Goal: Task Accomplishment & Management: Use online tool/utility

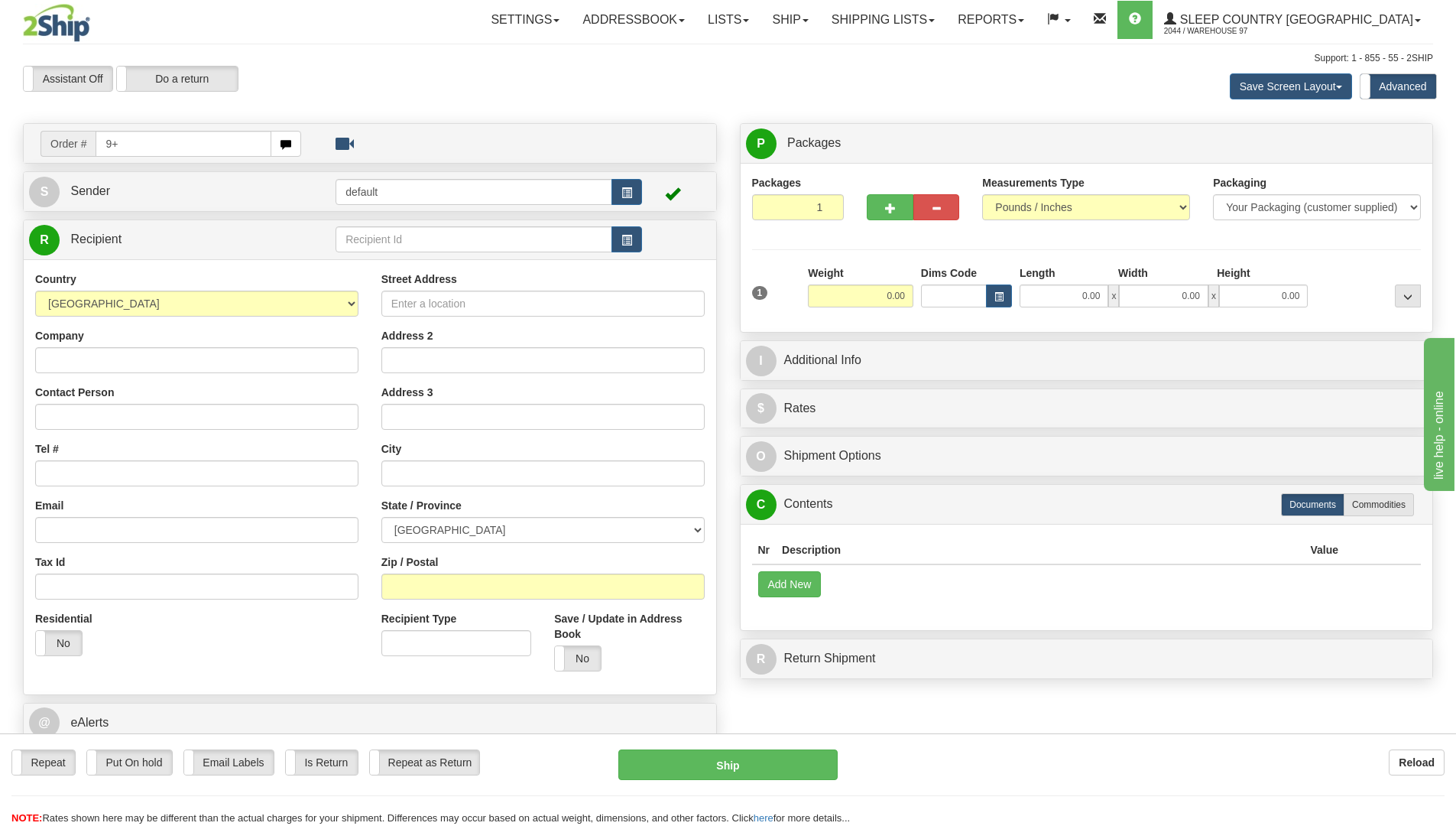
type input "9"
type input "9000i160861"
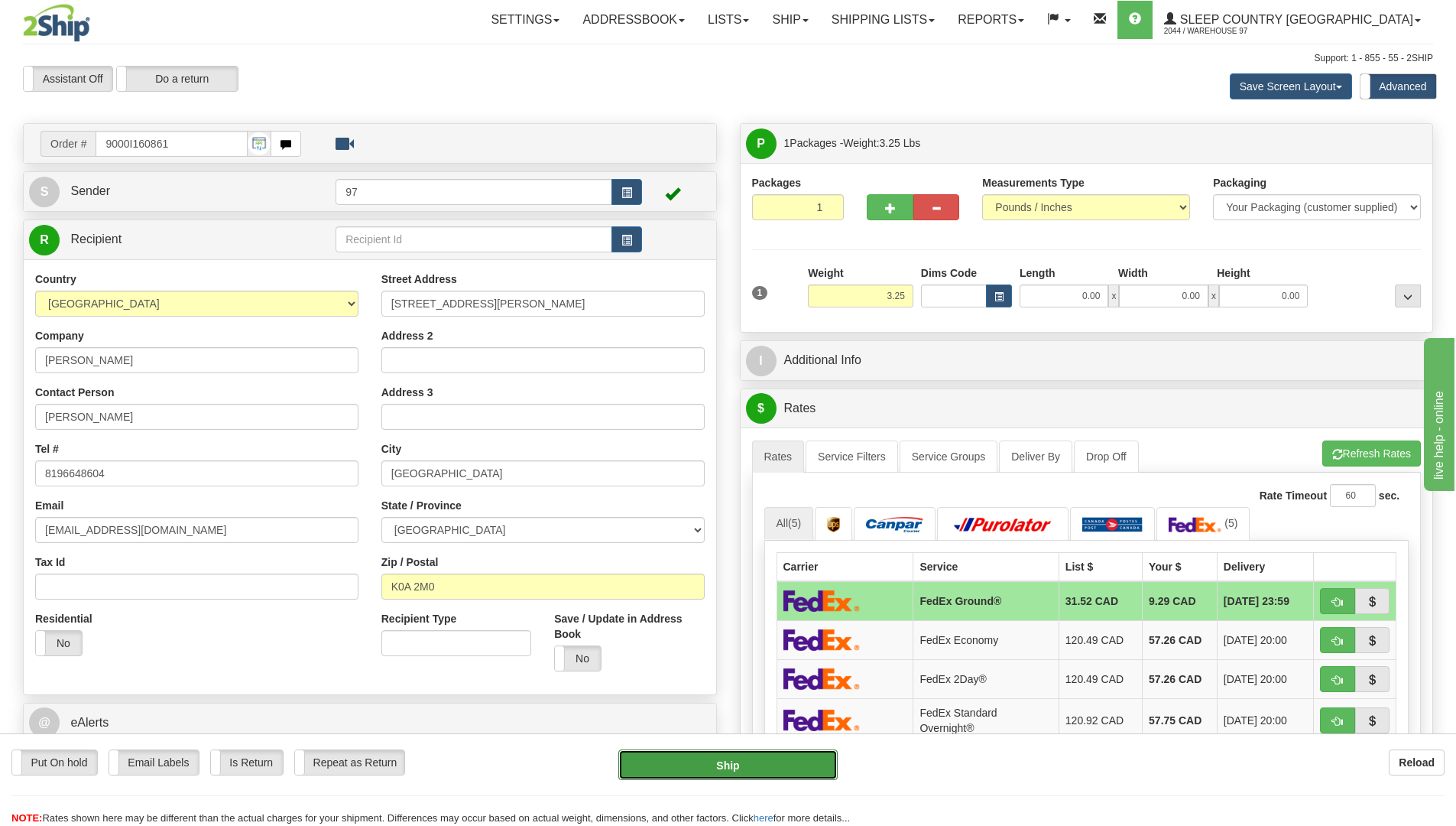
click at [698, 706] on button "Ship" at bounding box center [728, 764] width 219 height 30
type input "92"
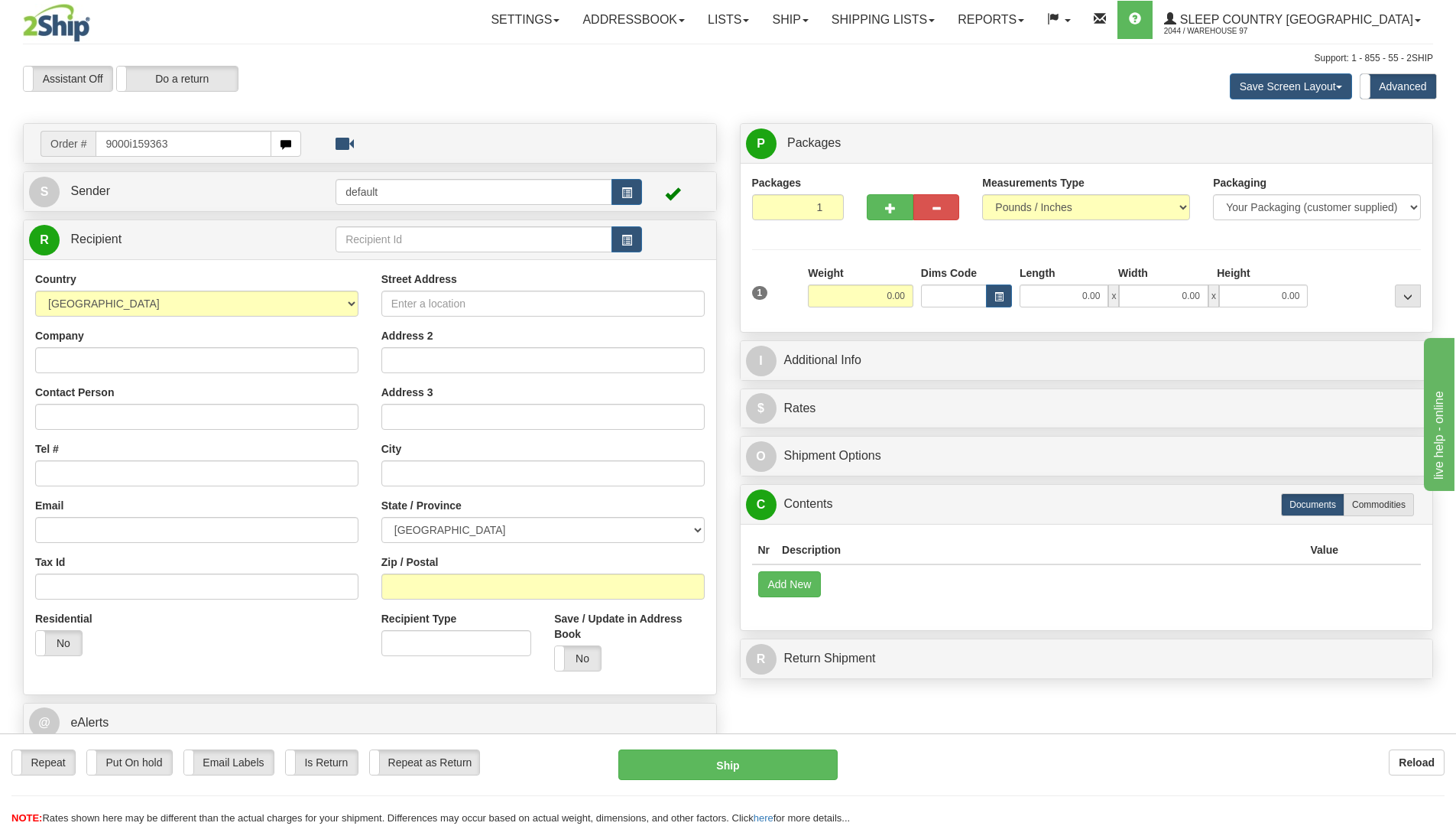
type input "9000i159363"
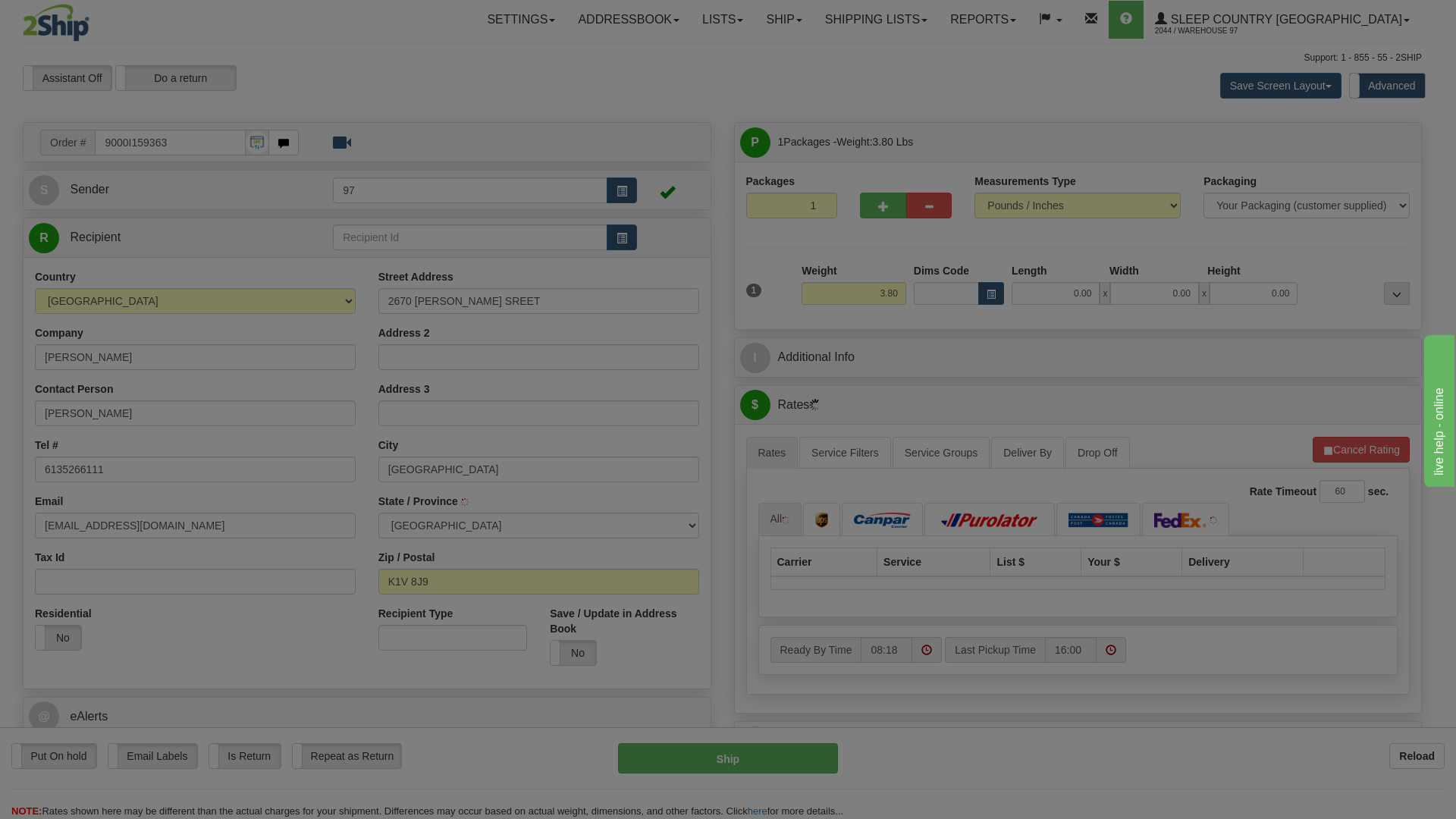
type input "[GEOGRAPHIC_DATA]"
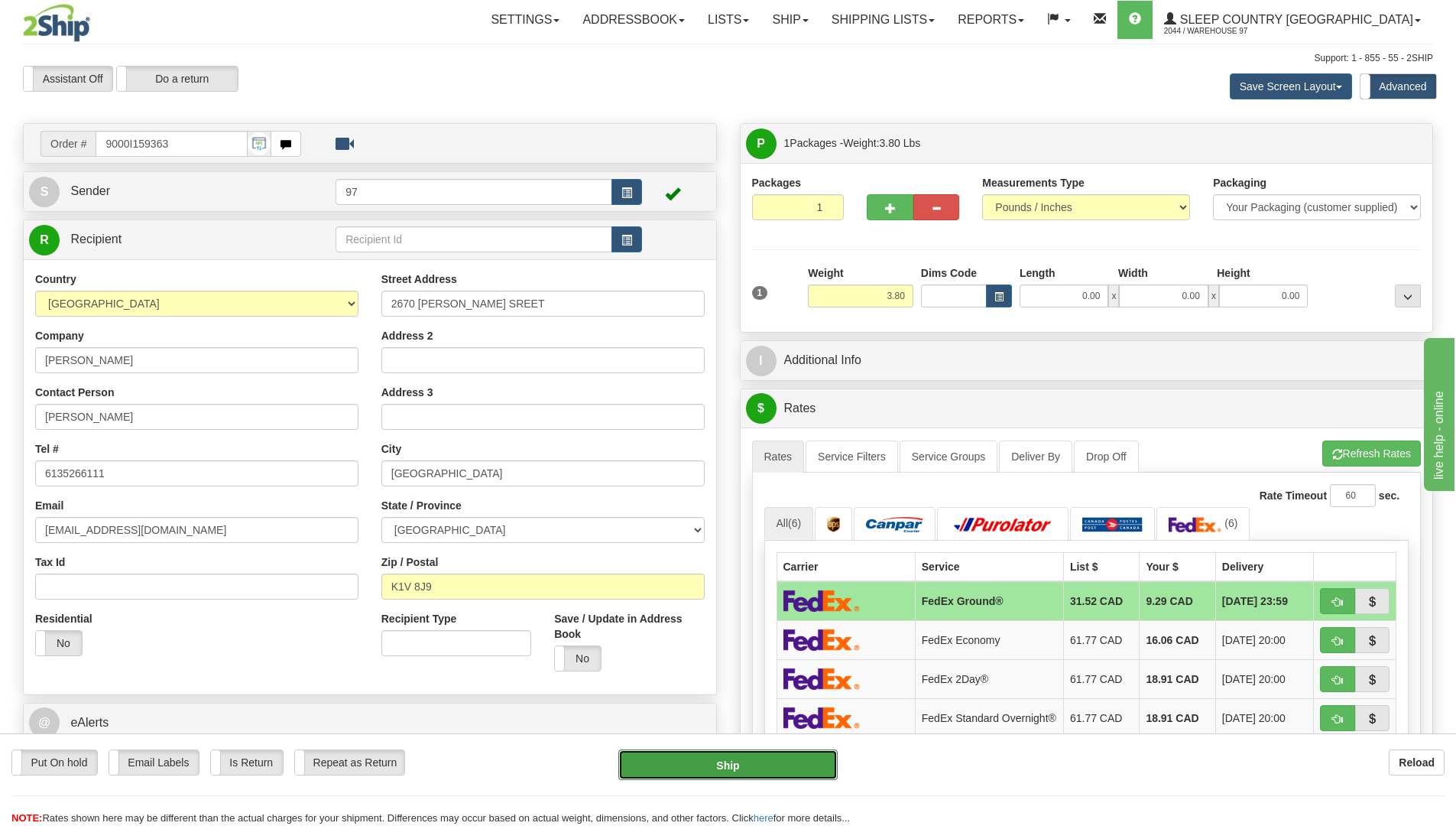
click at [813, 761] on button "Ship" at bounding box center [728, 764] width 219 height 30
type input "92"
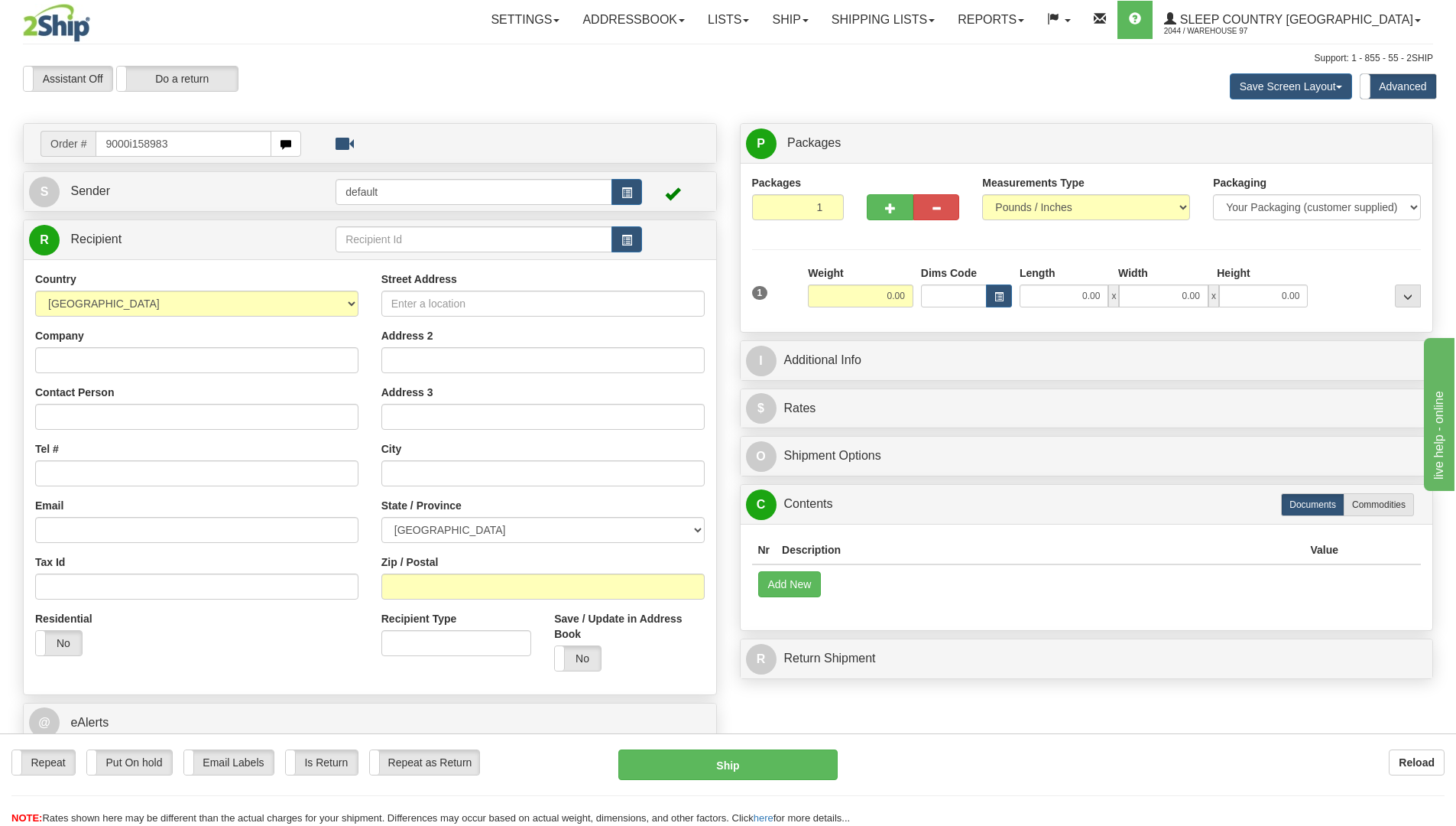
type input "9000i158983"
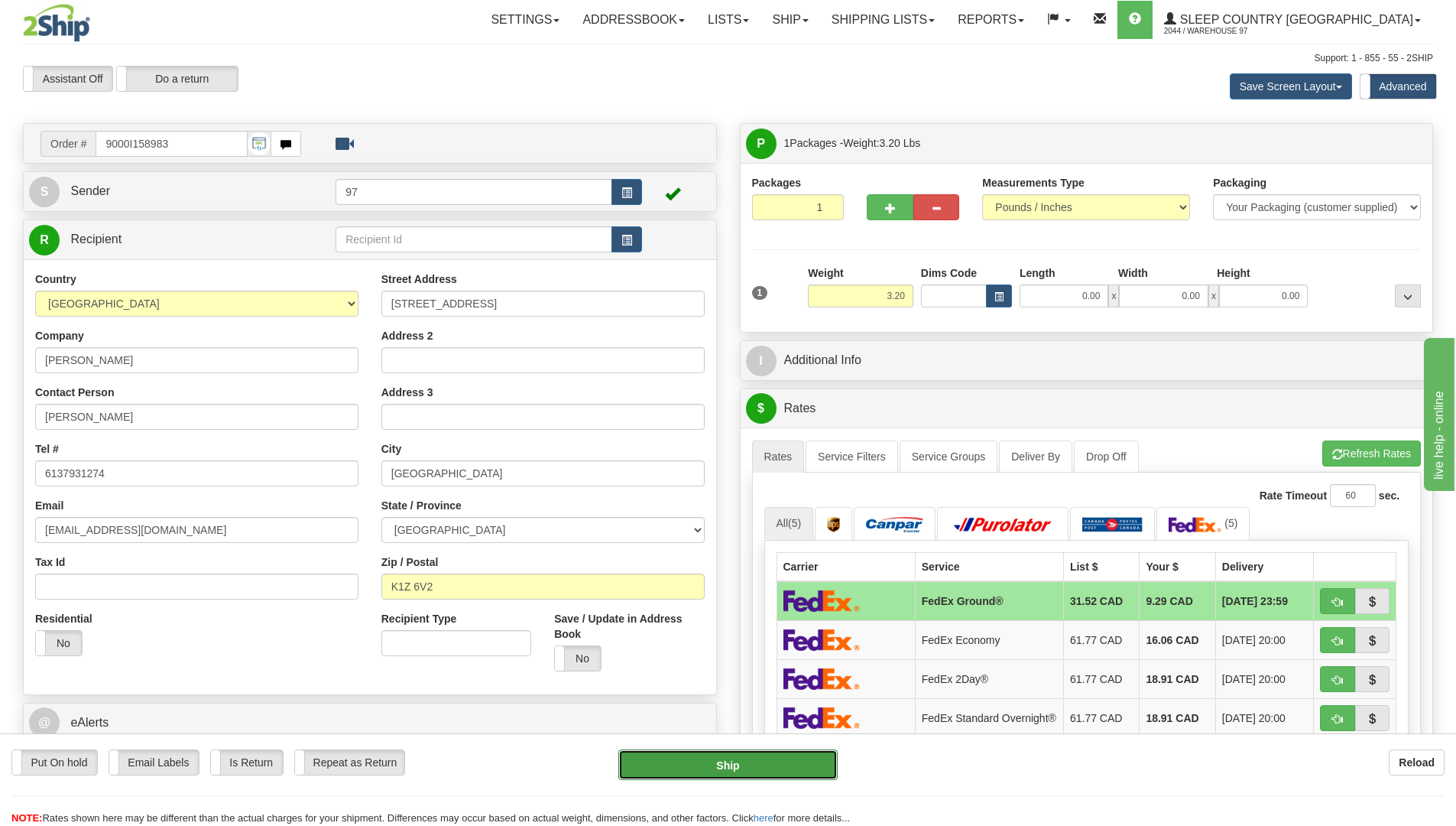
click at [804, 774] on button "Ship" at bounding box center [728, 764] width 219 height 30
type input "92"
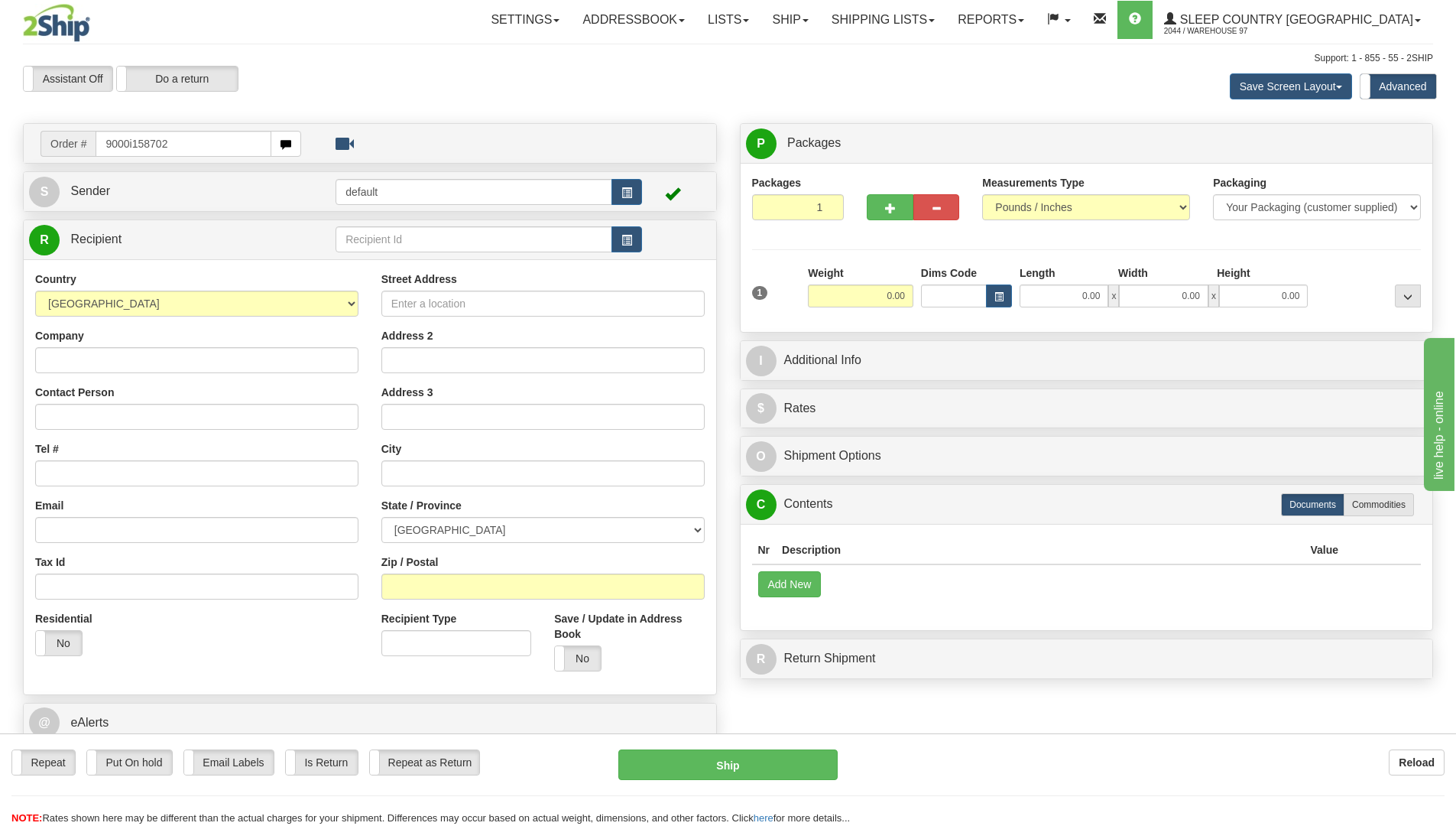
type input "9000i158702"
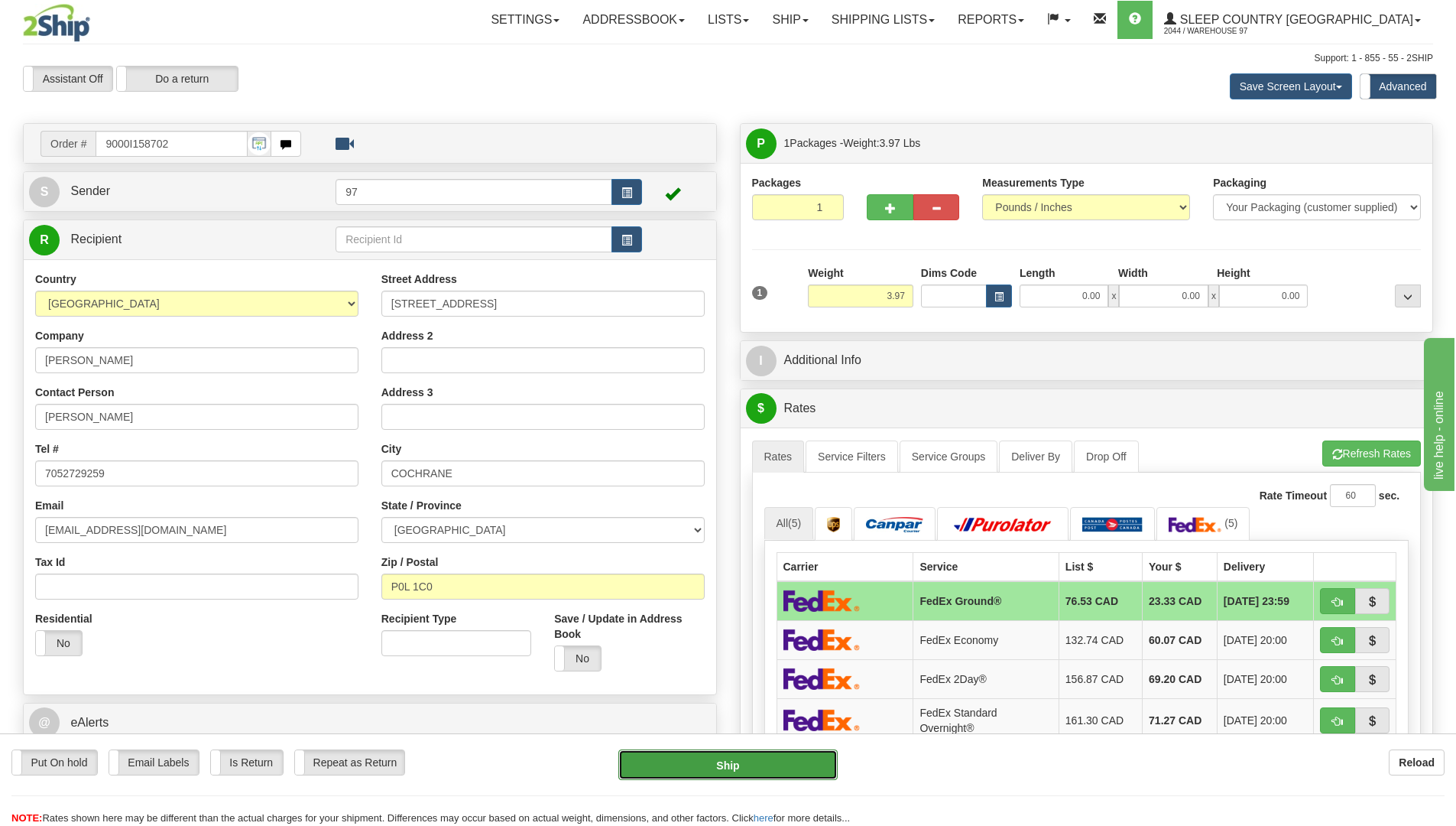
click at [810, 763] on button "Ship" at bounding box center [728, 764] width 219 height 30
type input "92"
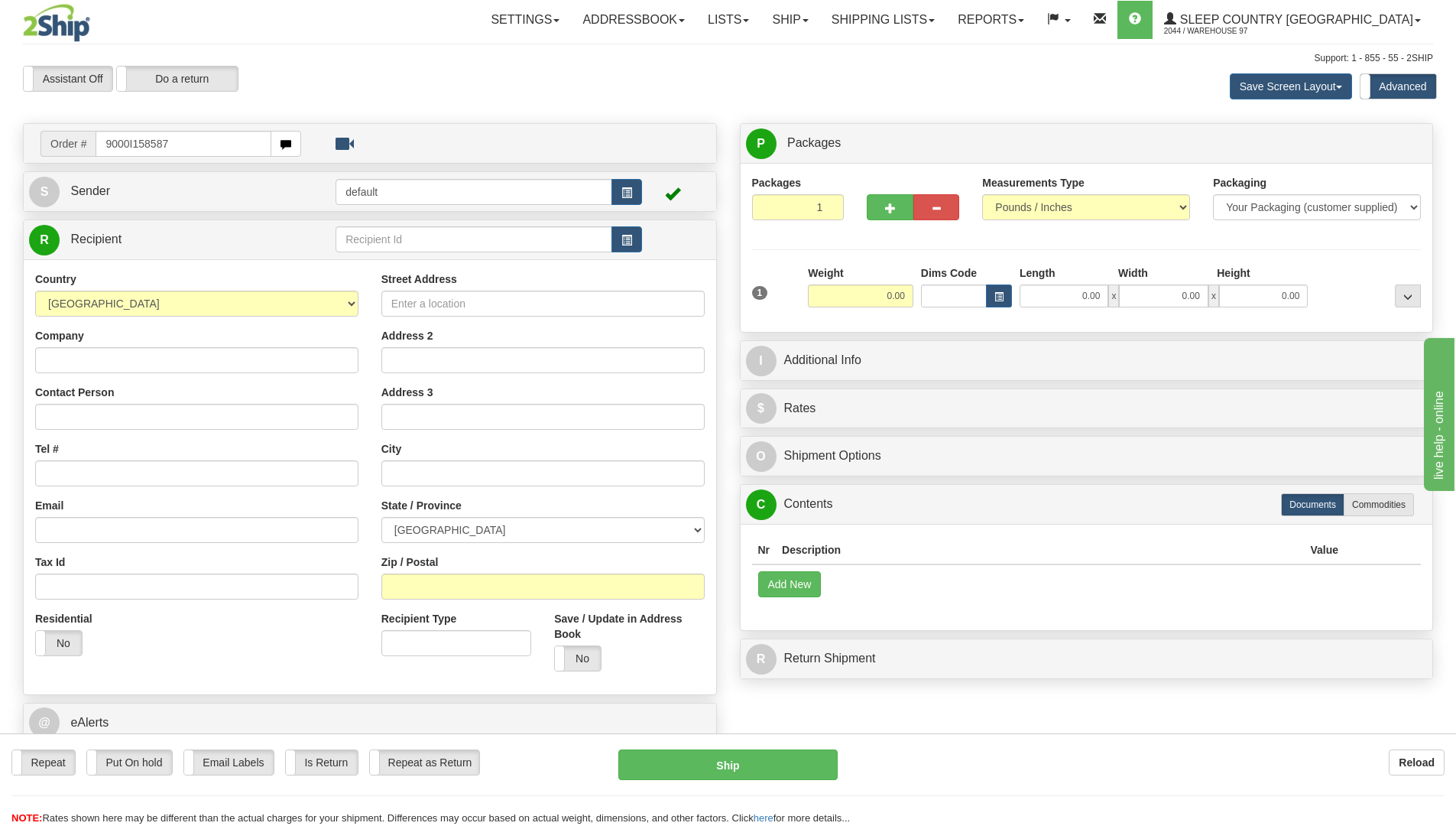
type input "9000I158587"
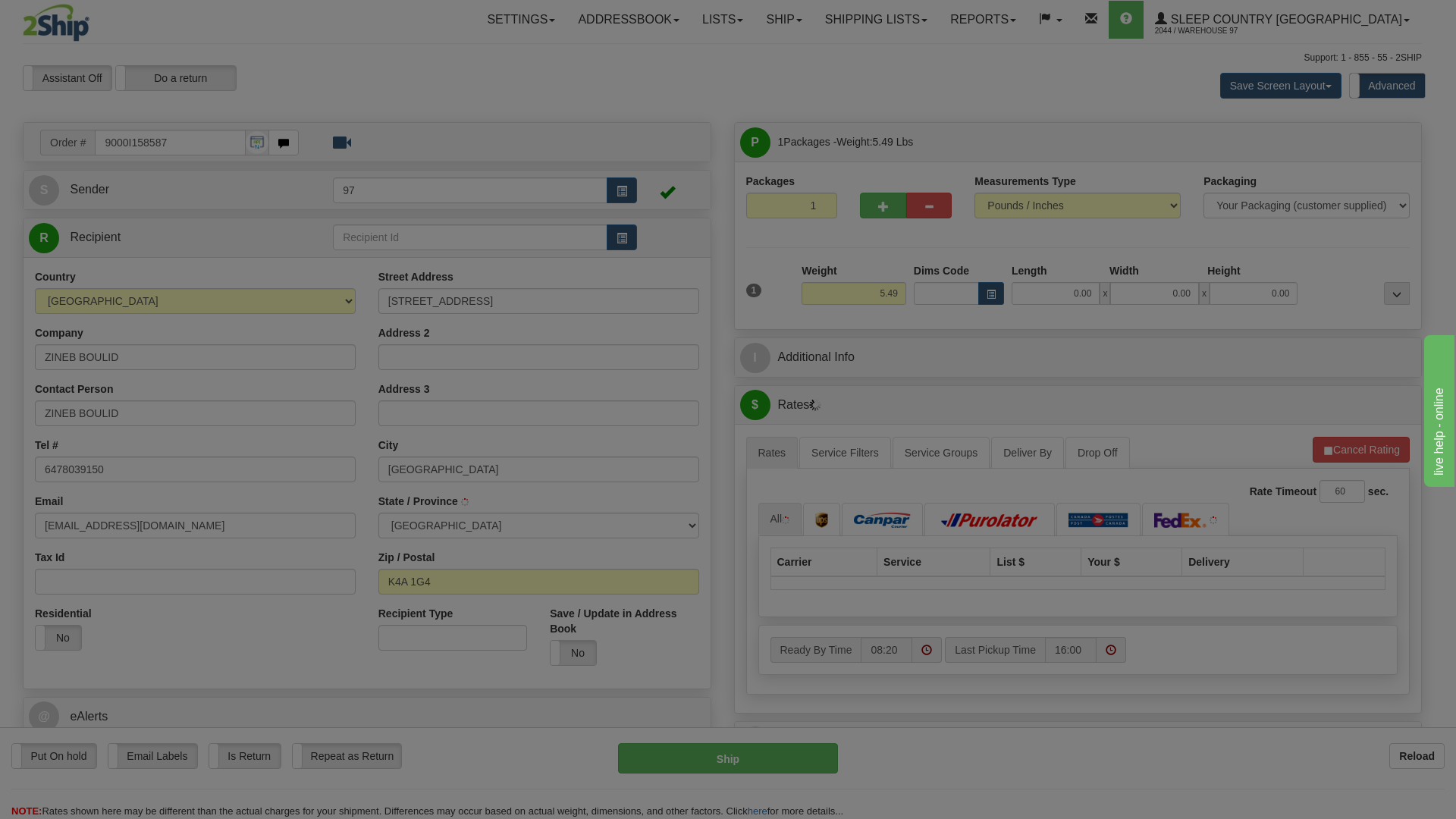
type input "ORLEANS"
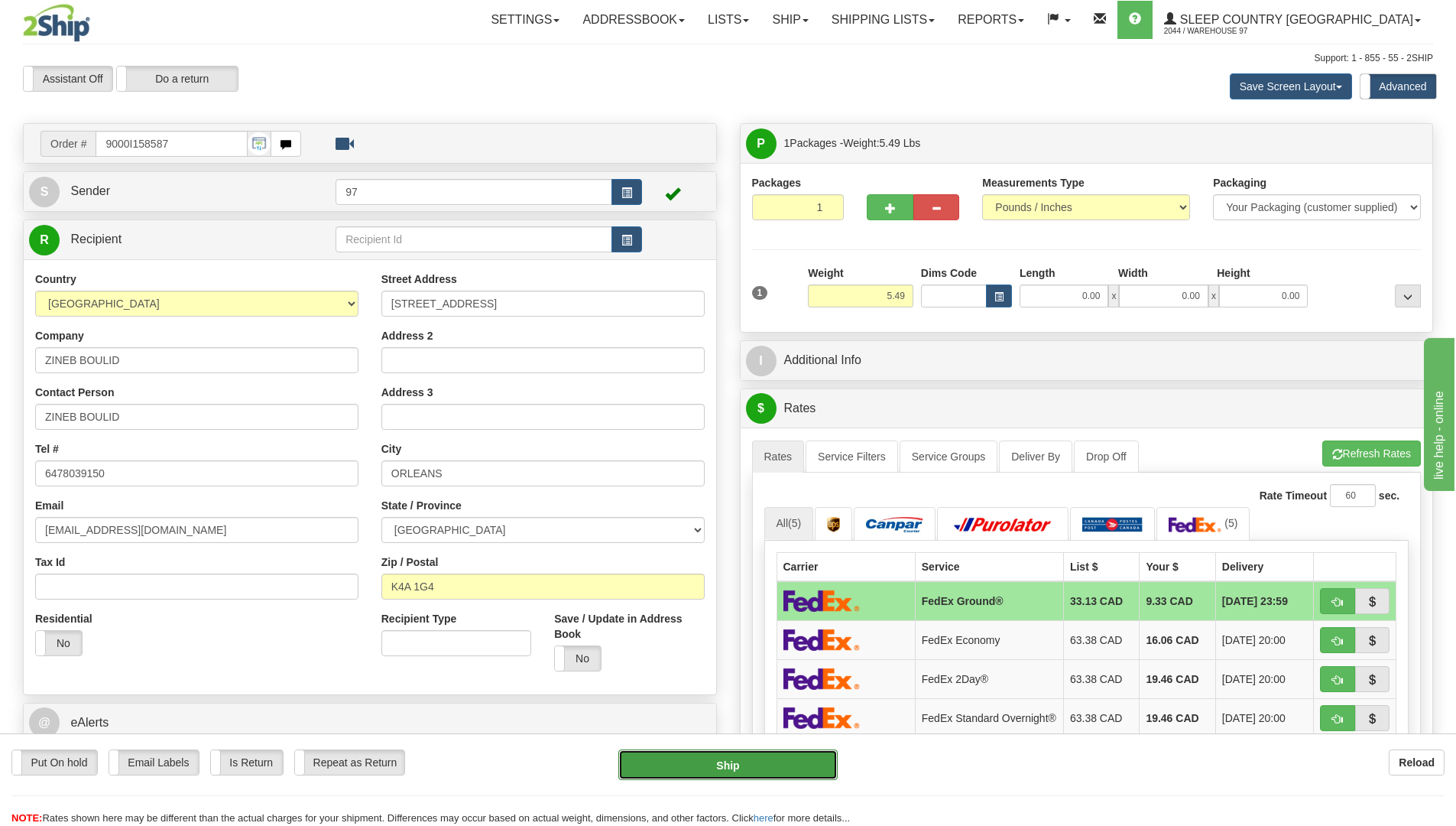
click at [804, 764] on button "Ship" at bounding box center [728, 764] width 219 height 30
type input "92"
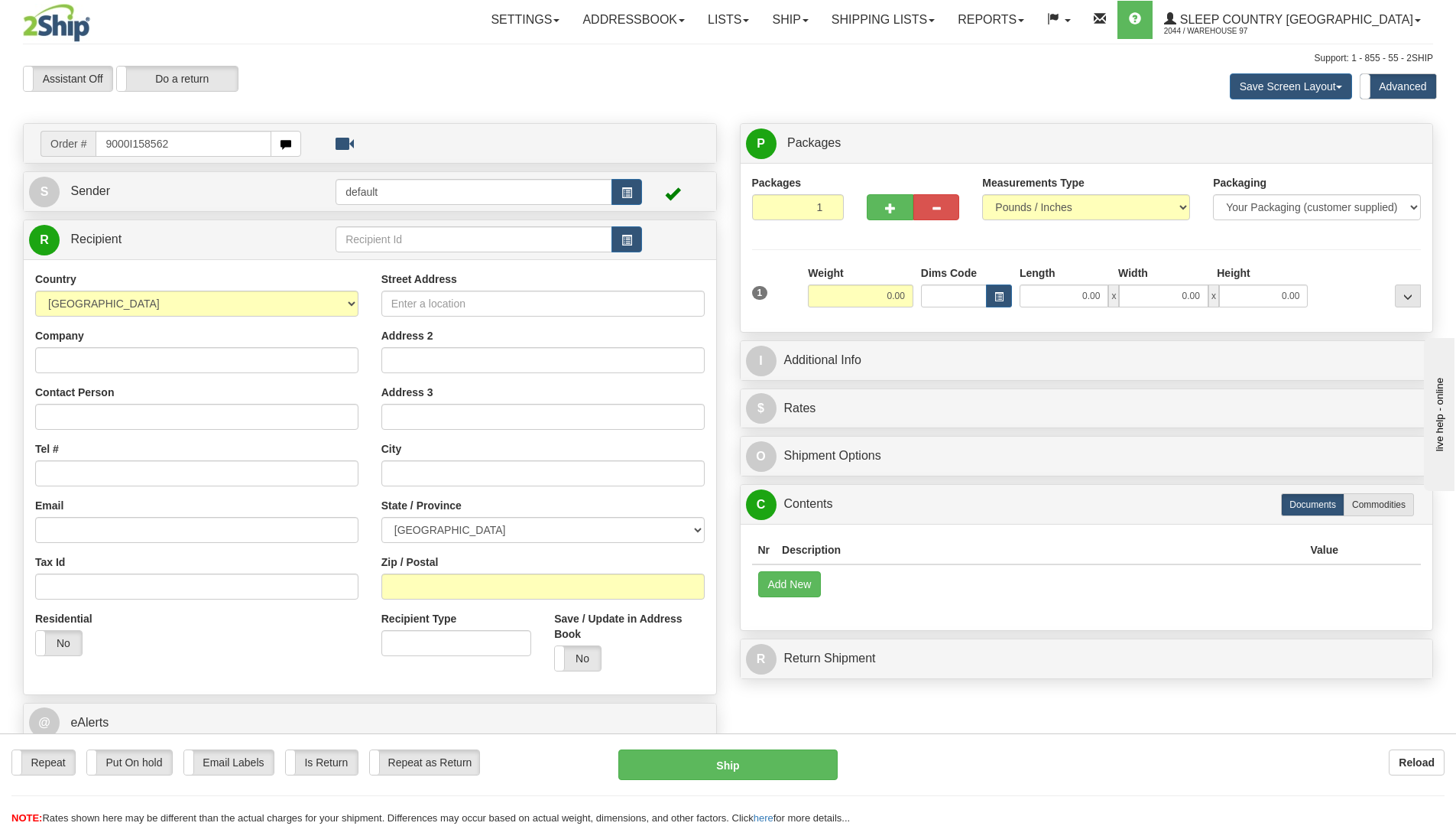
type input "9000I158562"
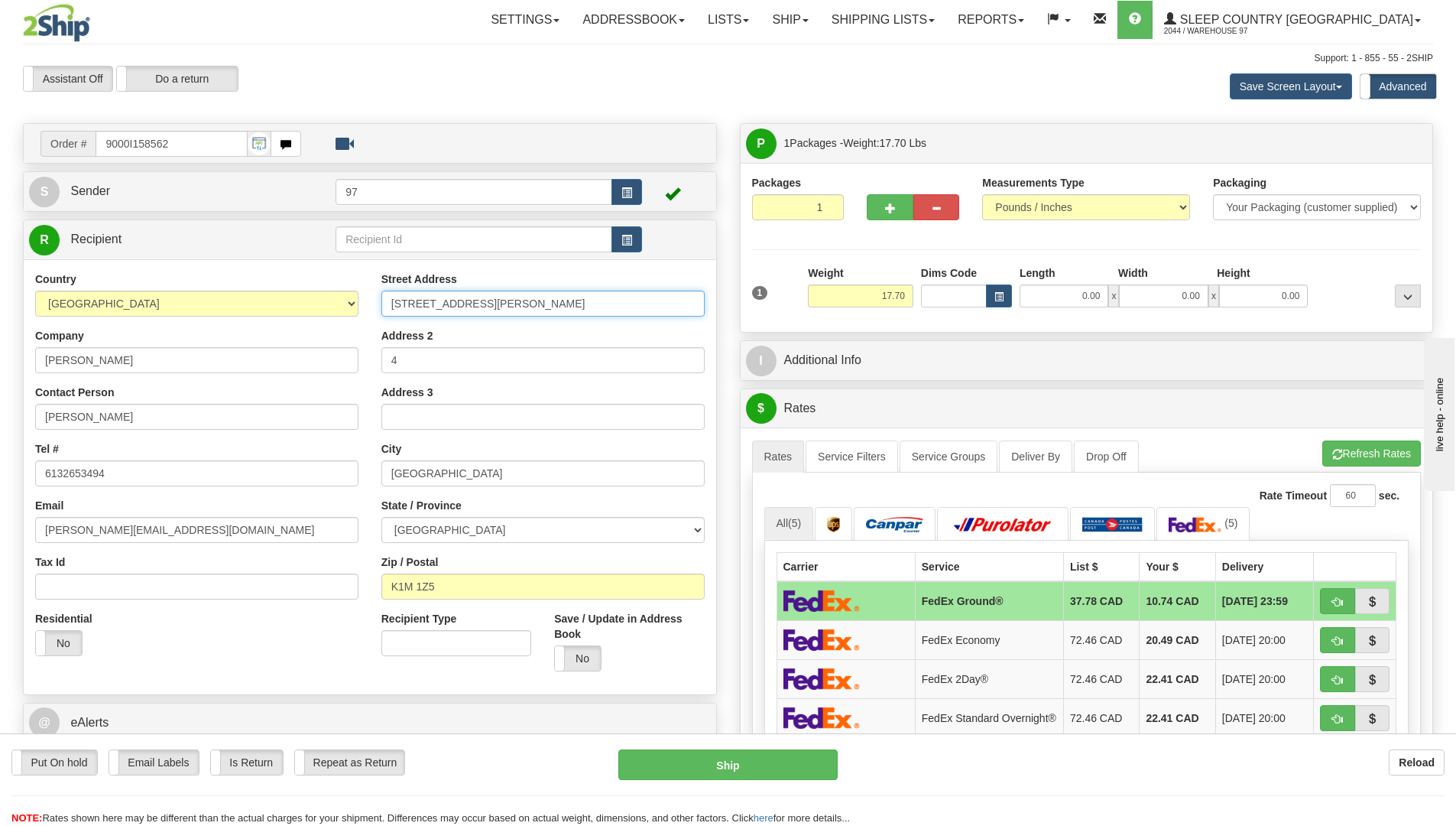
click at [391, 304] on input "77 PUTMAN AVENUE" at bounding box center [542, 303] width 323 height 26
type input "#4-77 PUTMAN AVENUE"
drag, startPoint x: 411, startPoint y: 359, endPoint x: 324, endPoint y: 357, distance: 87.0
click at [337, 359] on div "Country AFGHANISTAN ALAND ISLANDS ALBANIA ALGERIA AMERICAN SAMOA ANDORRA ANGOLA…" at bounding box center [369, 477] width 693 height 411
click at [780, 769] on button "Ship" at bounding box center [728, 764] width 219 height 30
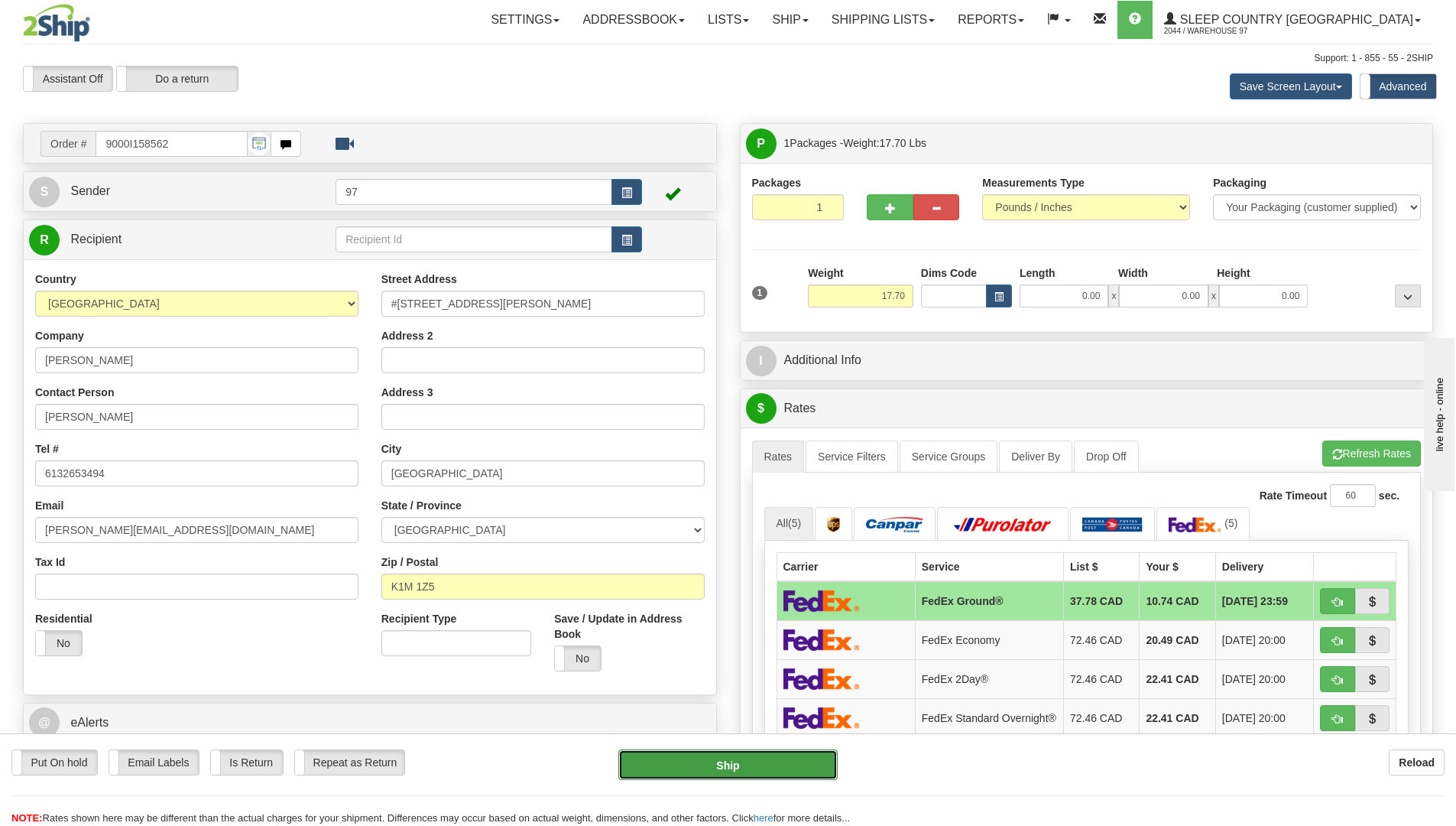
type input "92"
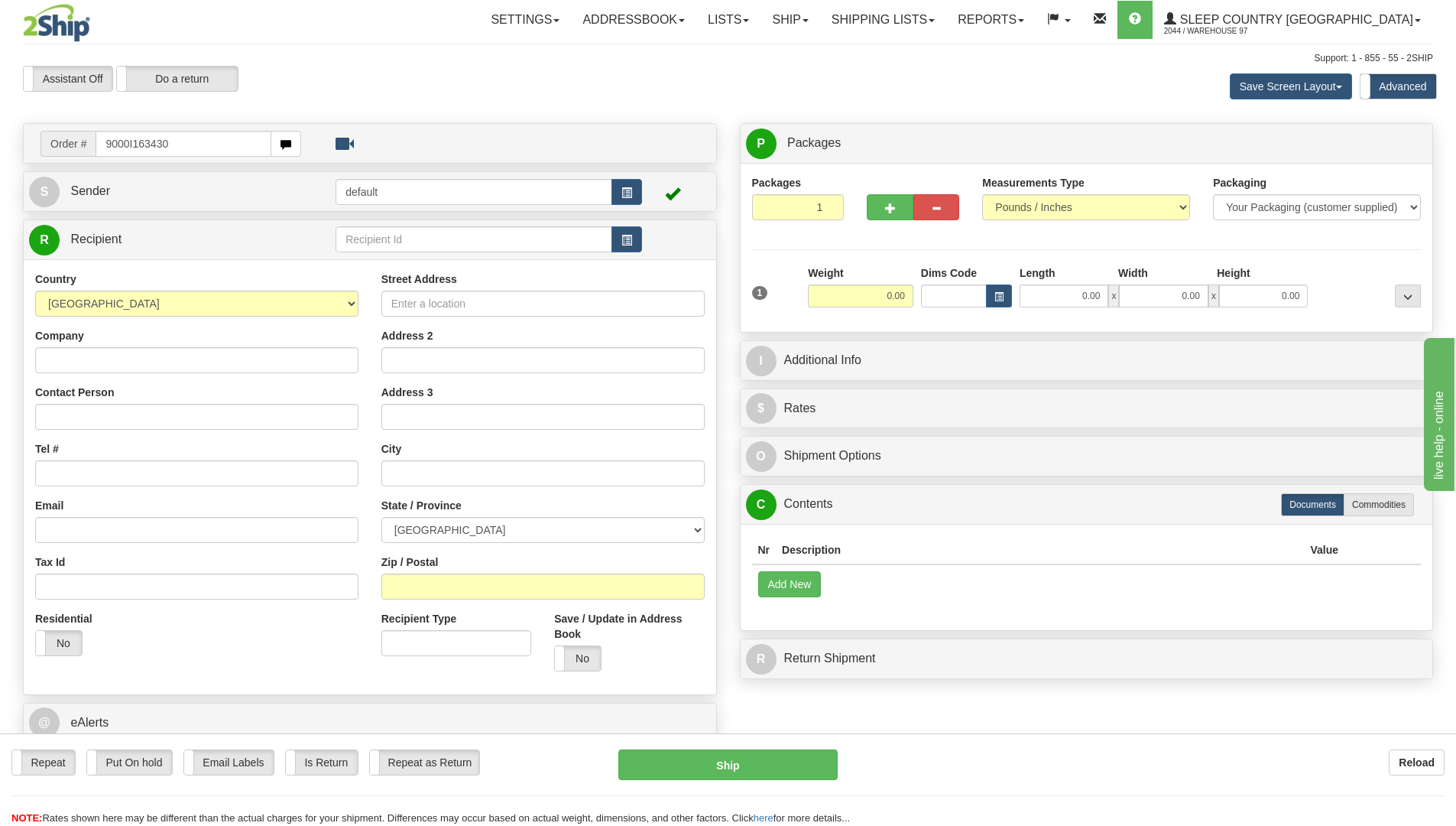
type input "9000I163430"
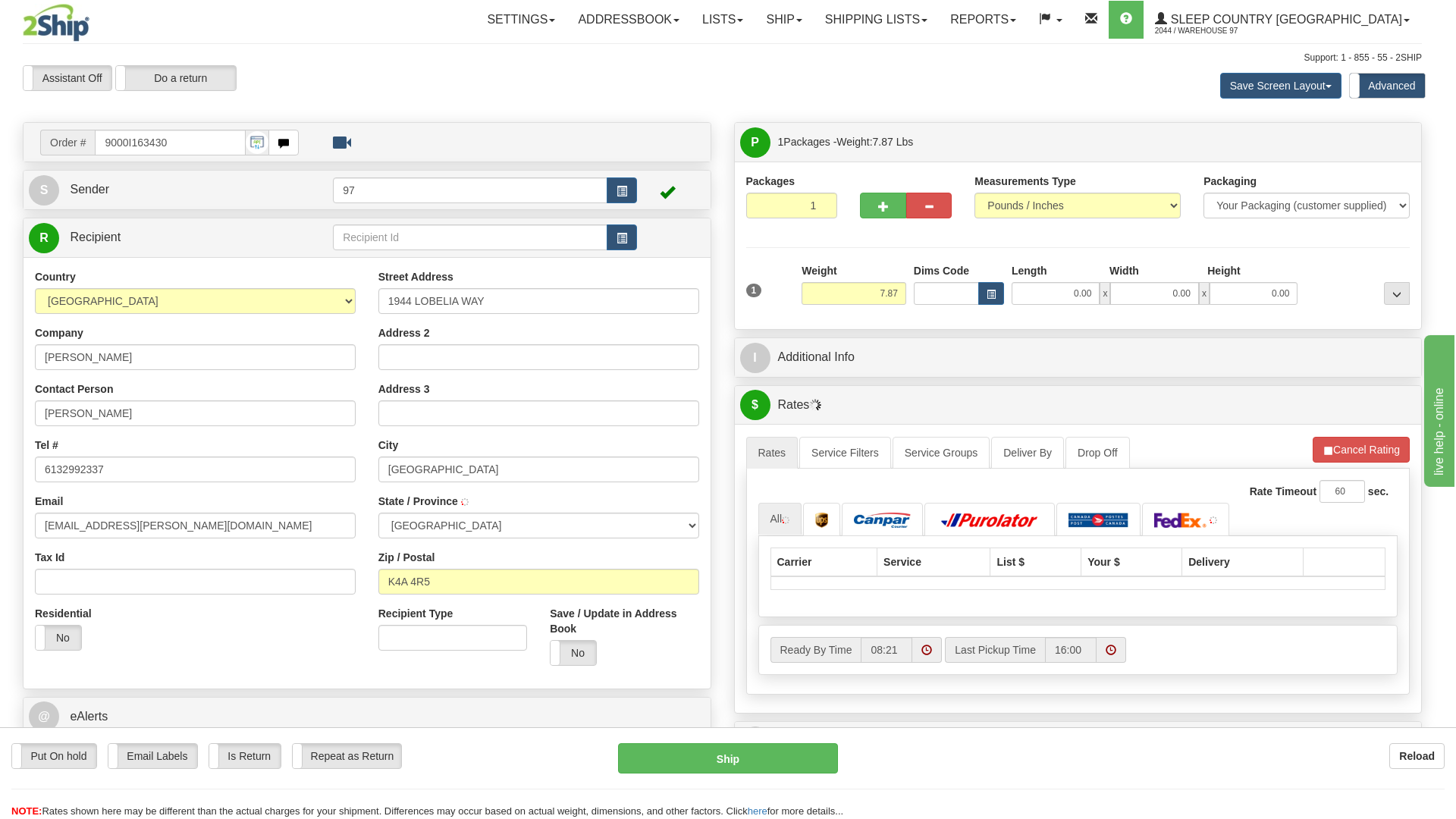
type input "ORLEANS"
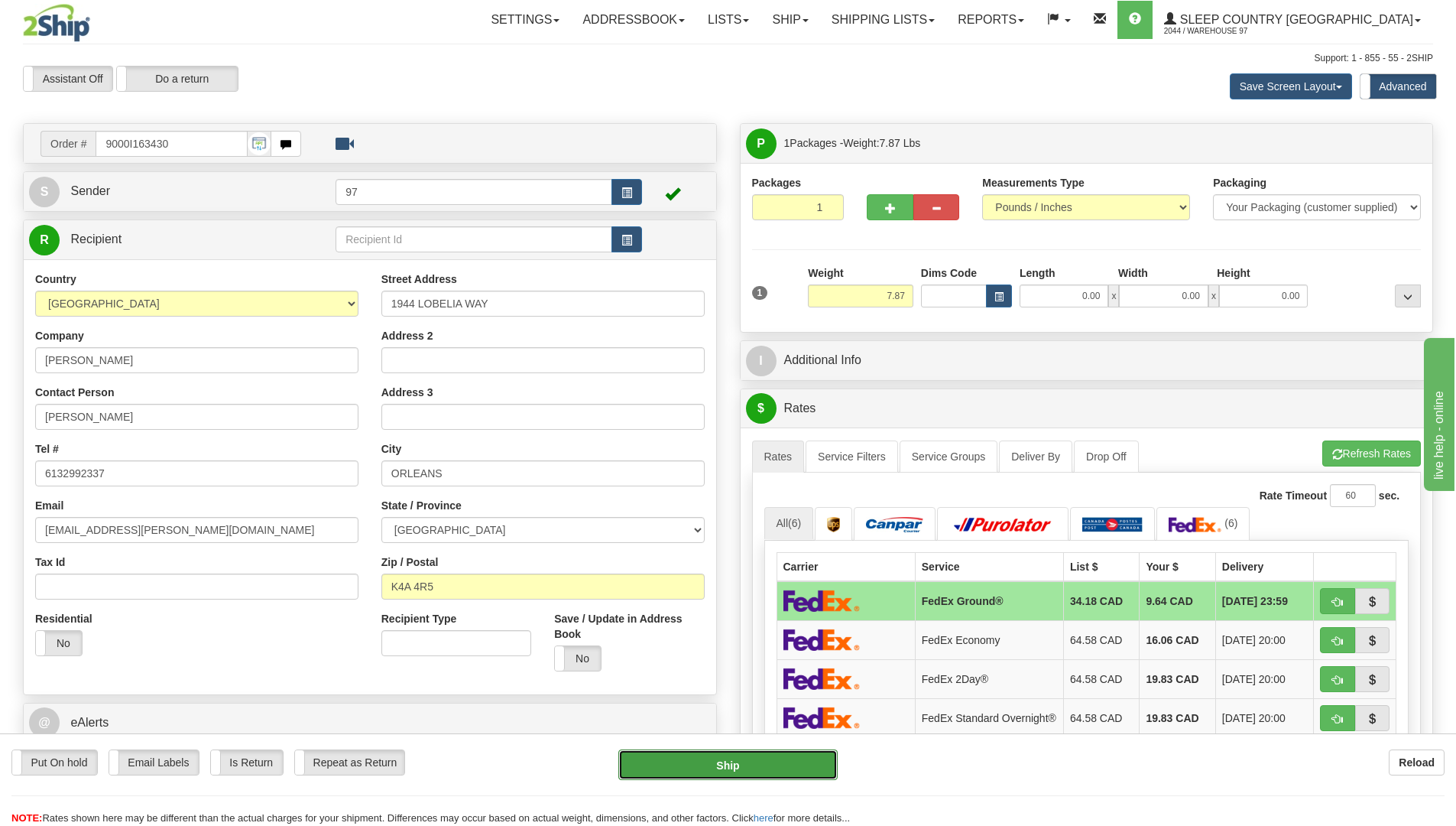
click at [820, 762] on button "Ship" at bounding box center [728, 764] width 219 height 30
type input "92"
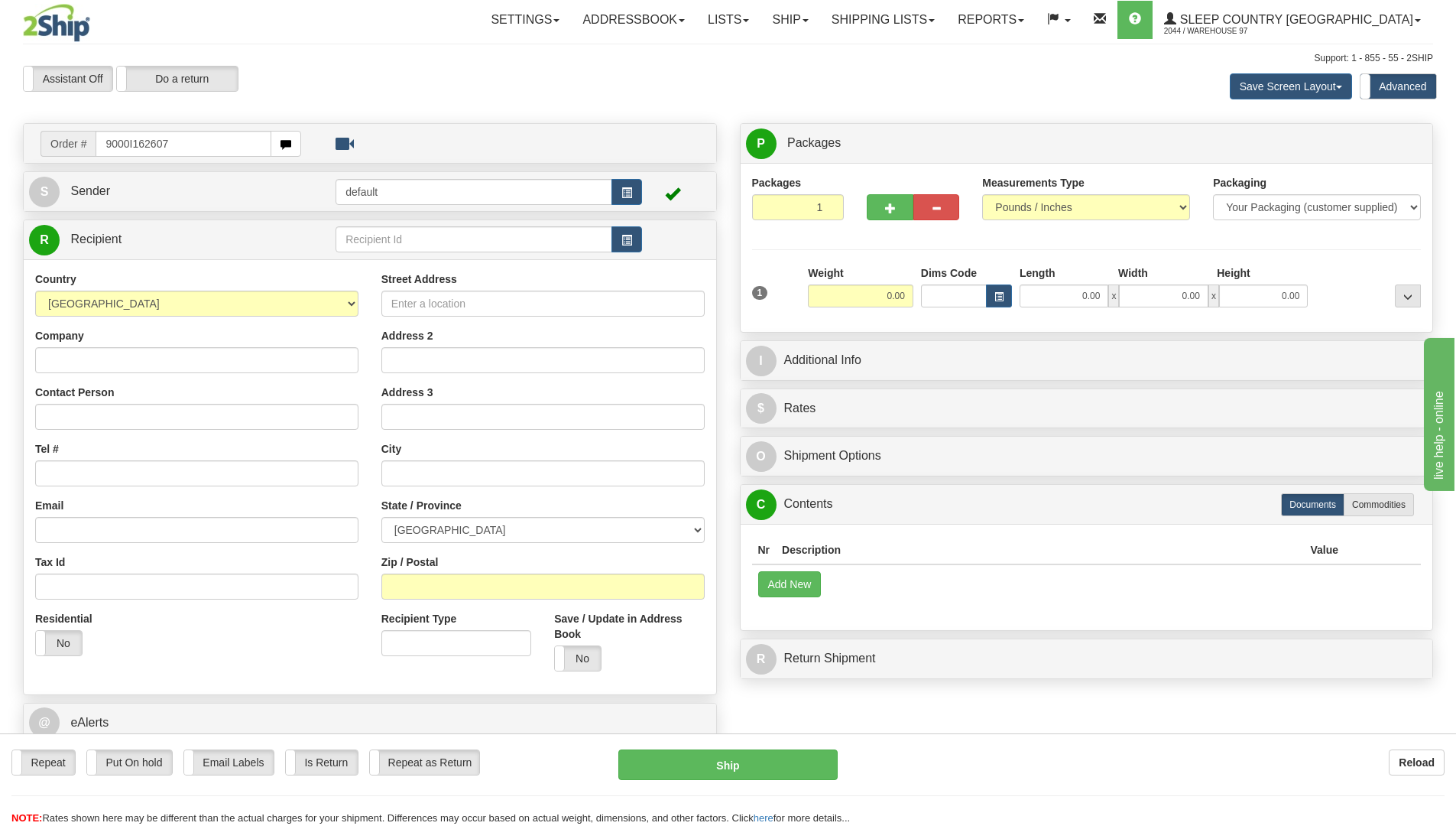
type input "9000I162607"
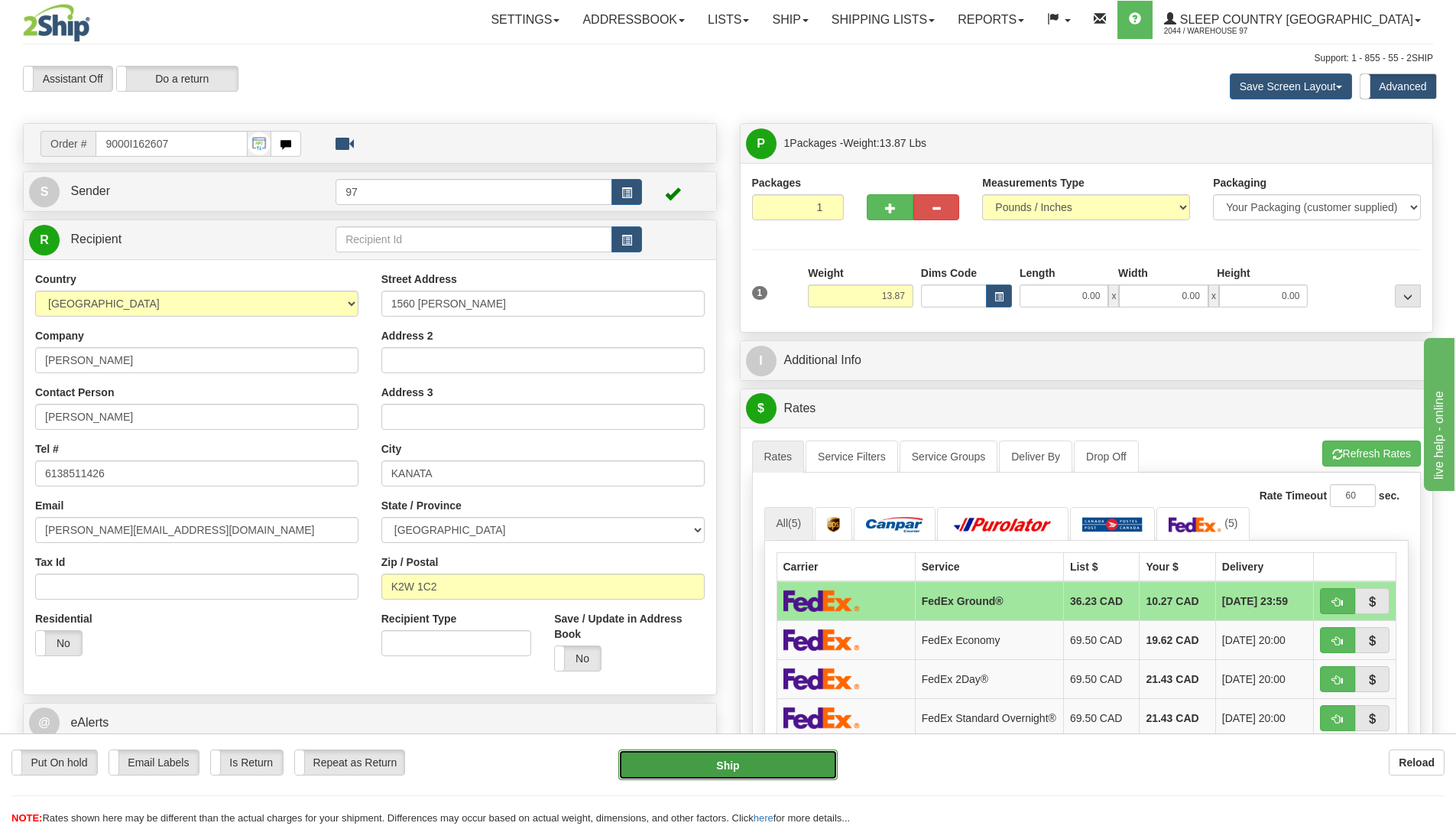
click at [788, 765] on button "Ship" at bounding box center [728, 764] width 219 height 30
type input "92"
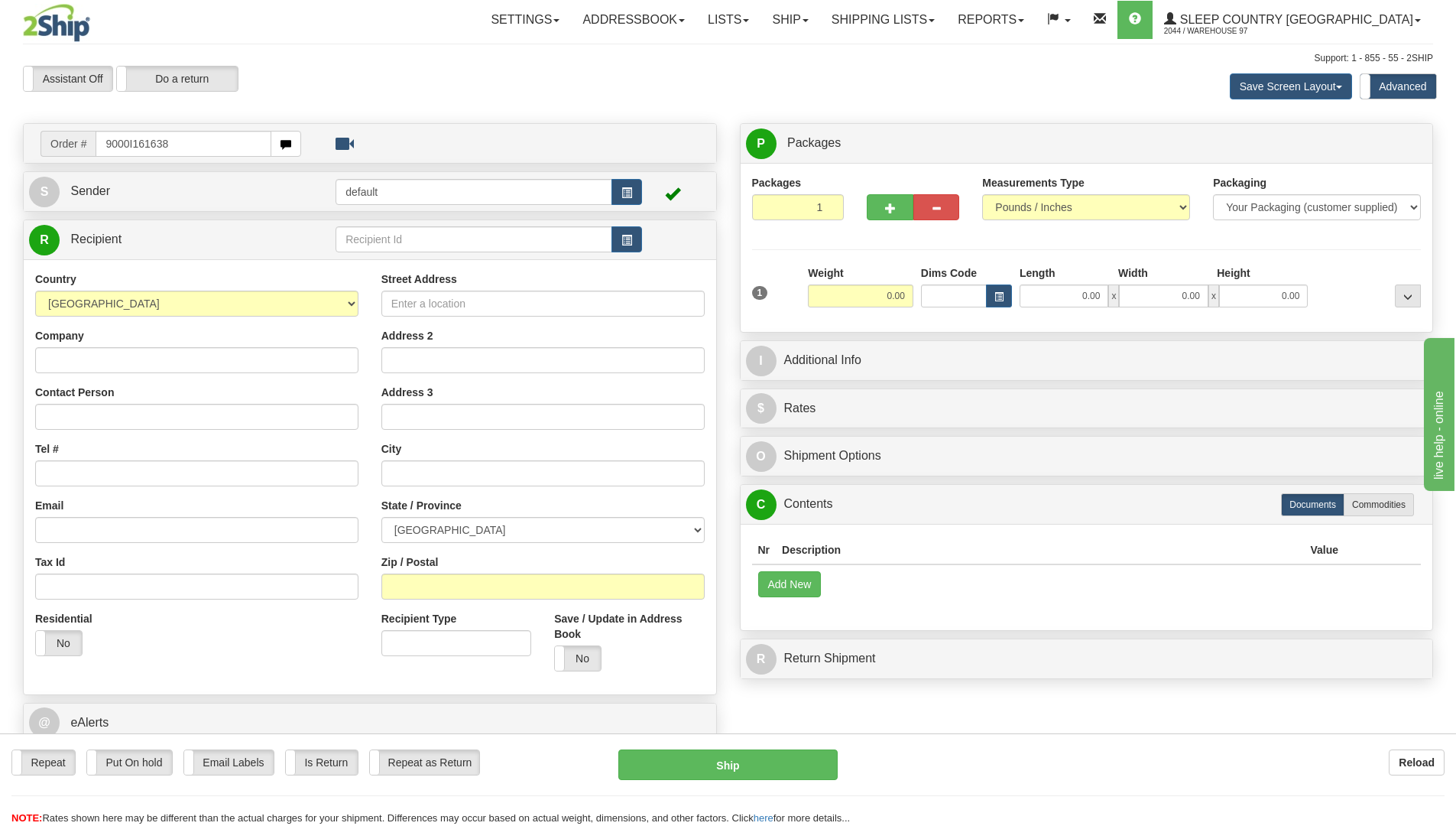
type input "9000I161638"
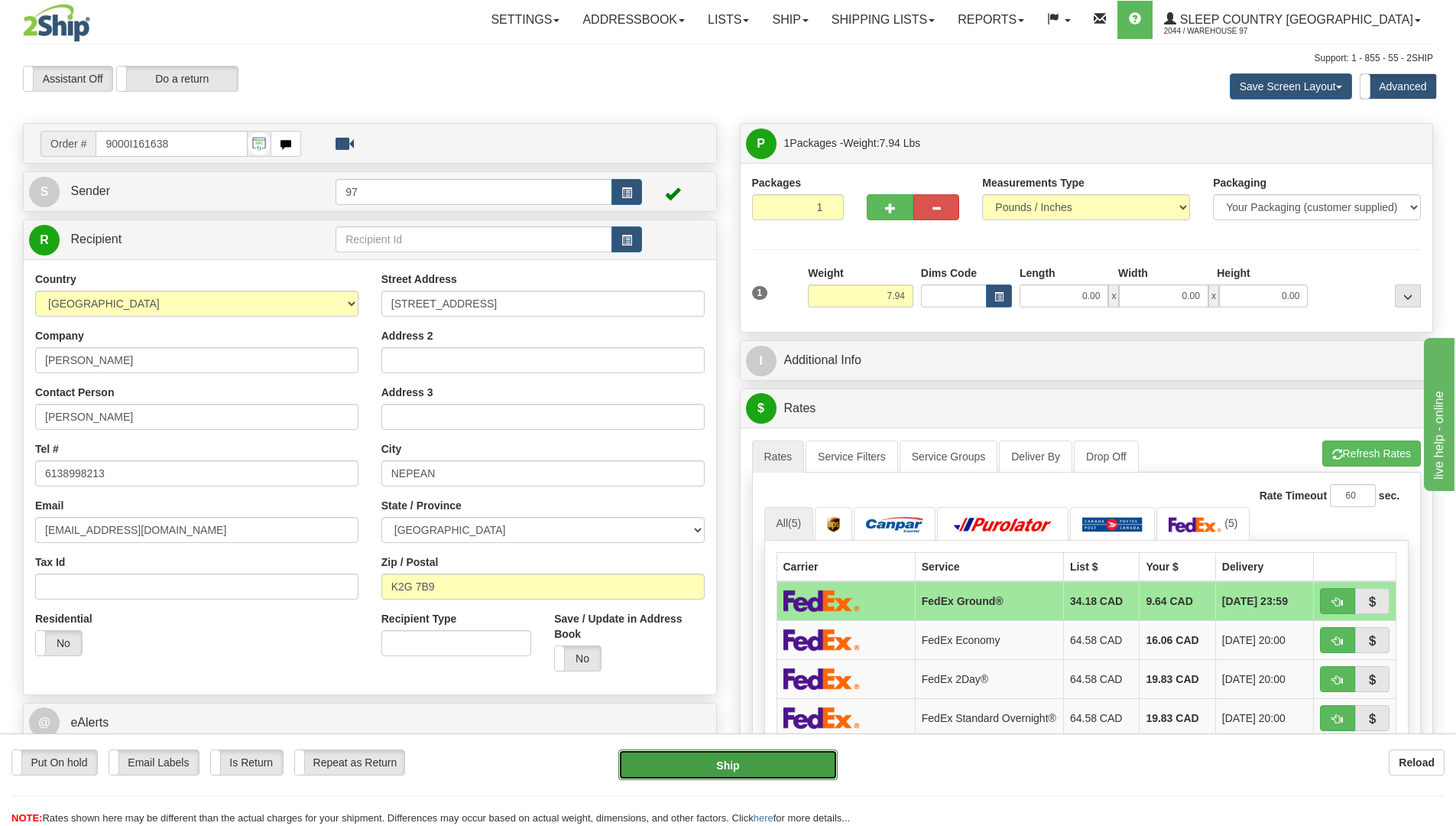
click at [827, 765] on button "Ship" at bounding box center [728, 764] width 219 height 30
type input "92"
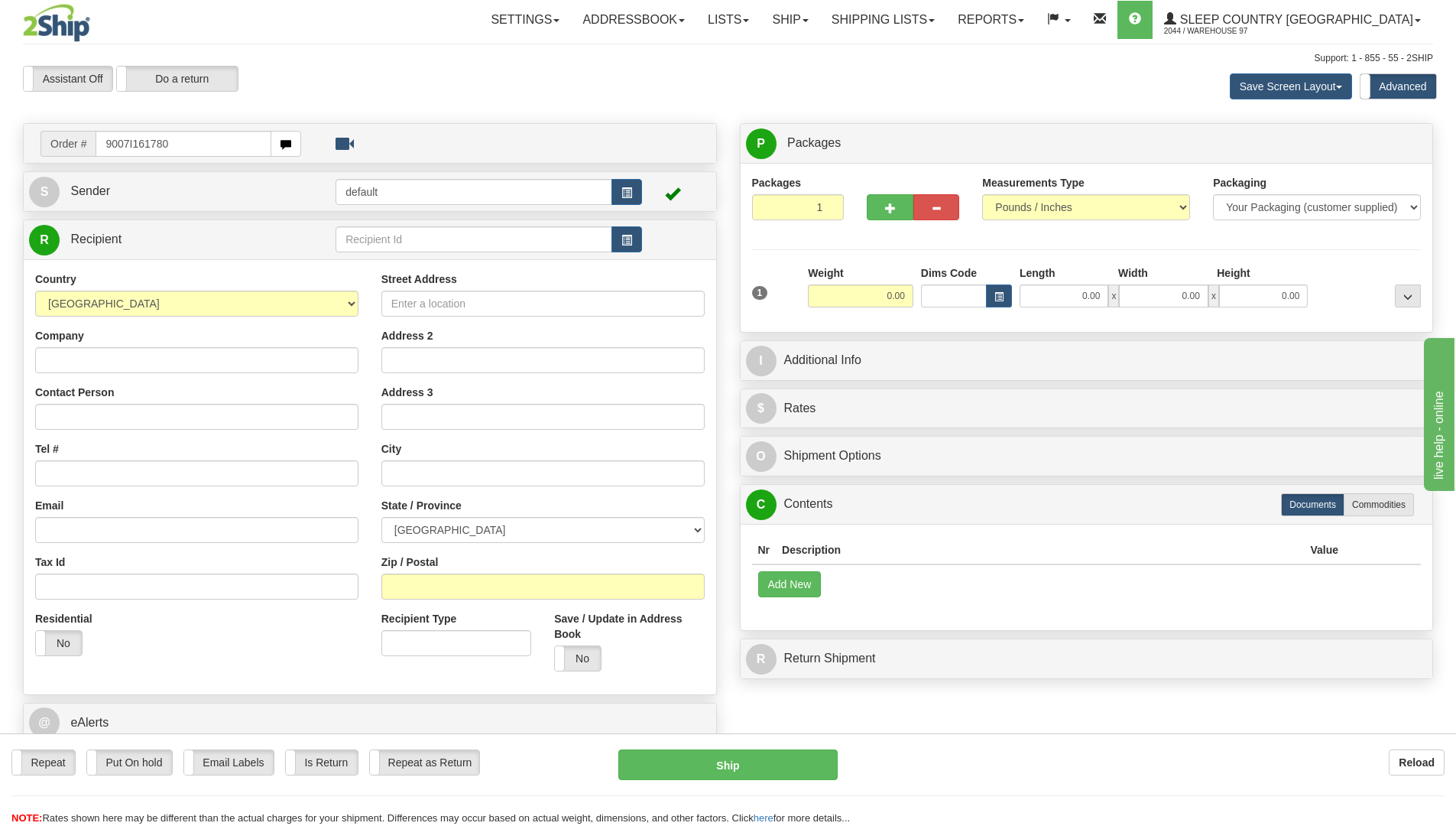
type input "9007I161780"
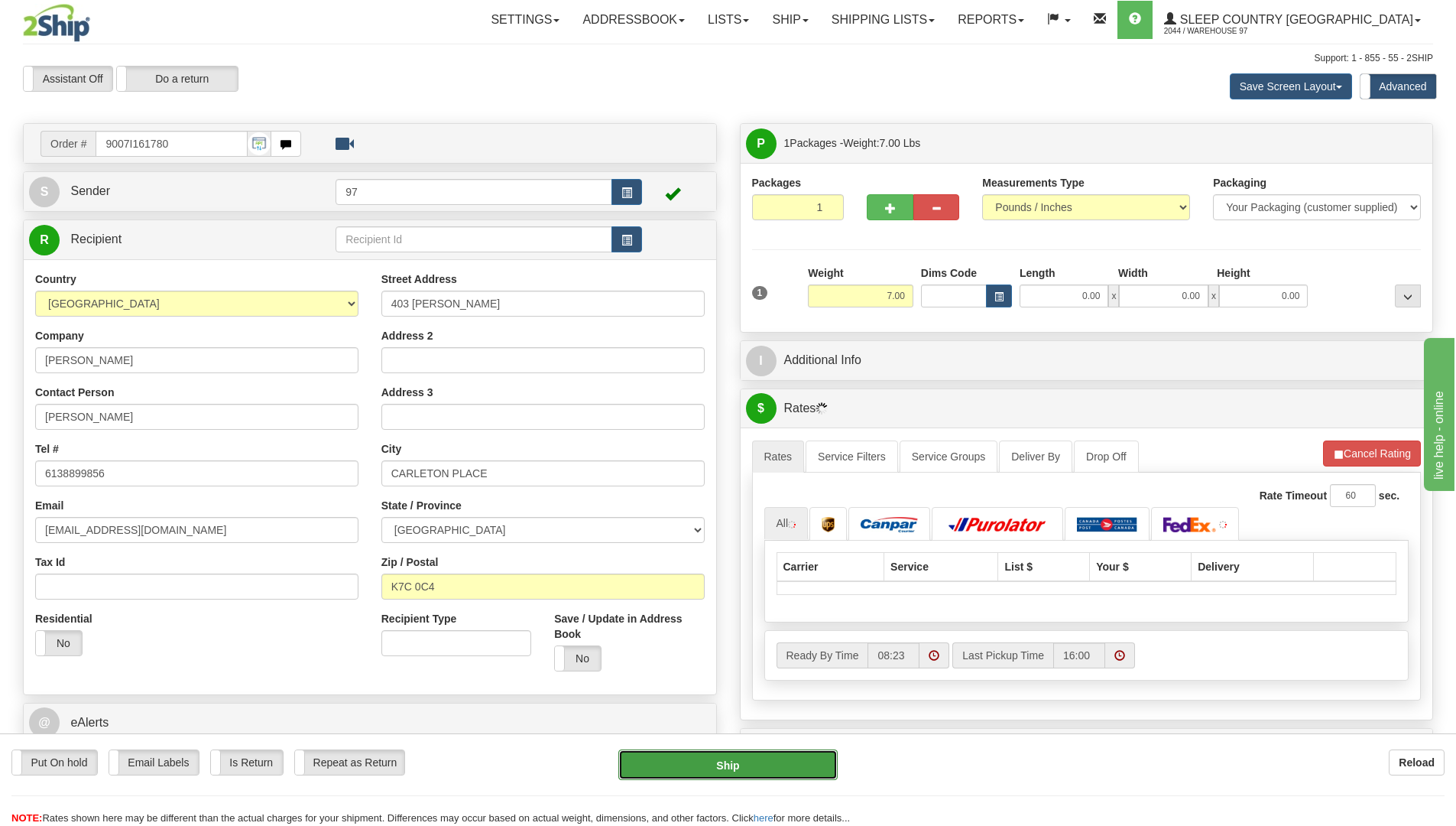
click at [806, 755] on button "Ship" at bounding box center [728, 764] width 219 height 30
type input "92"
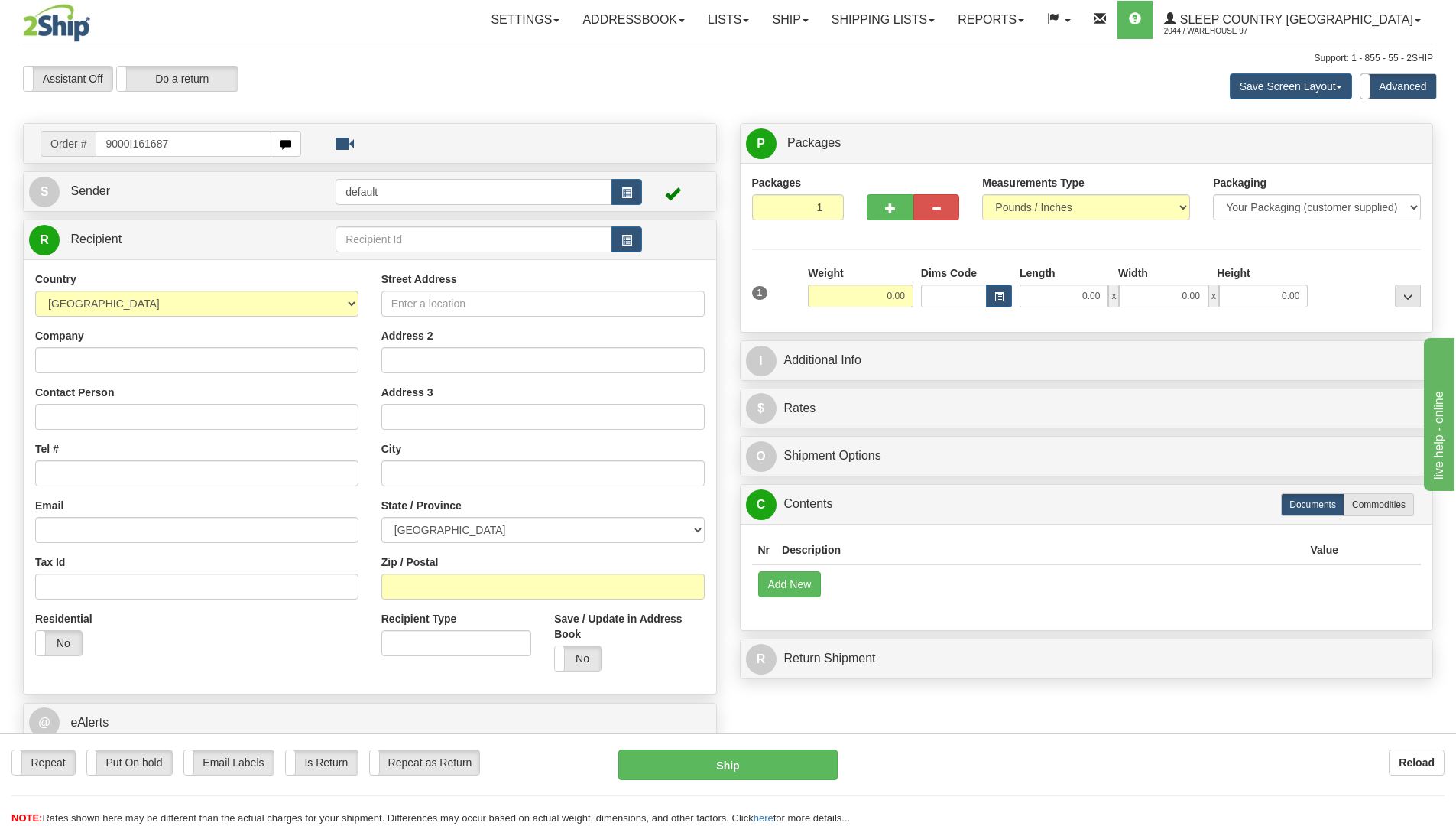
type input "9000I161687"
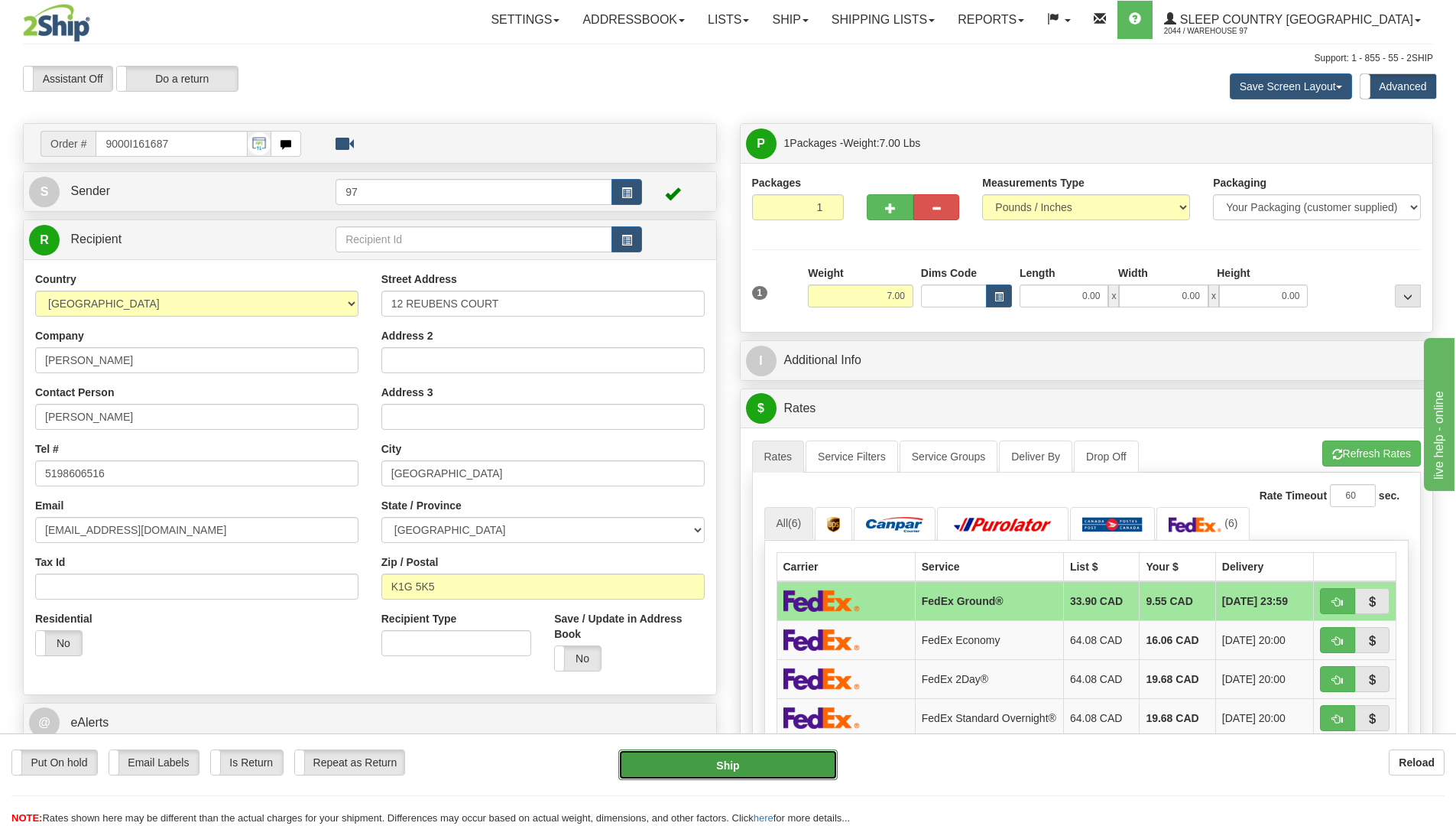
click at [802, 753] on button "Ship" at bounding box center [728, 764] width 219 height 30
type input "92"
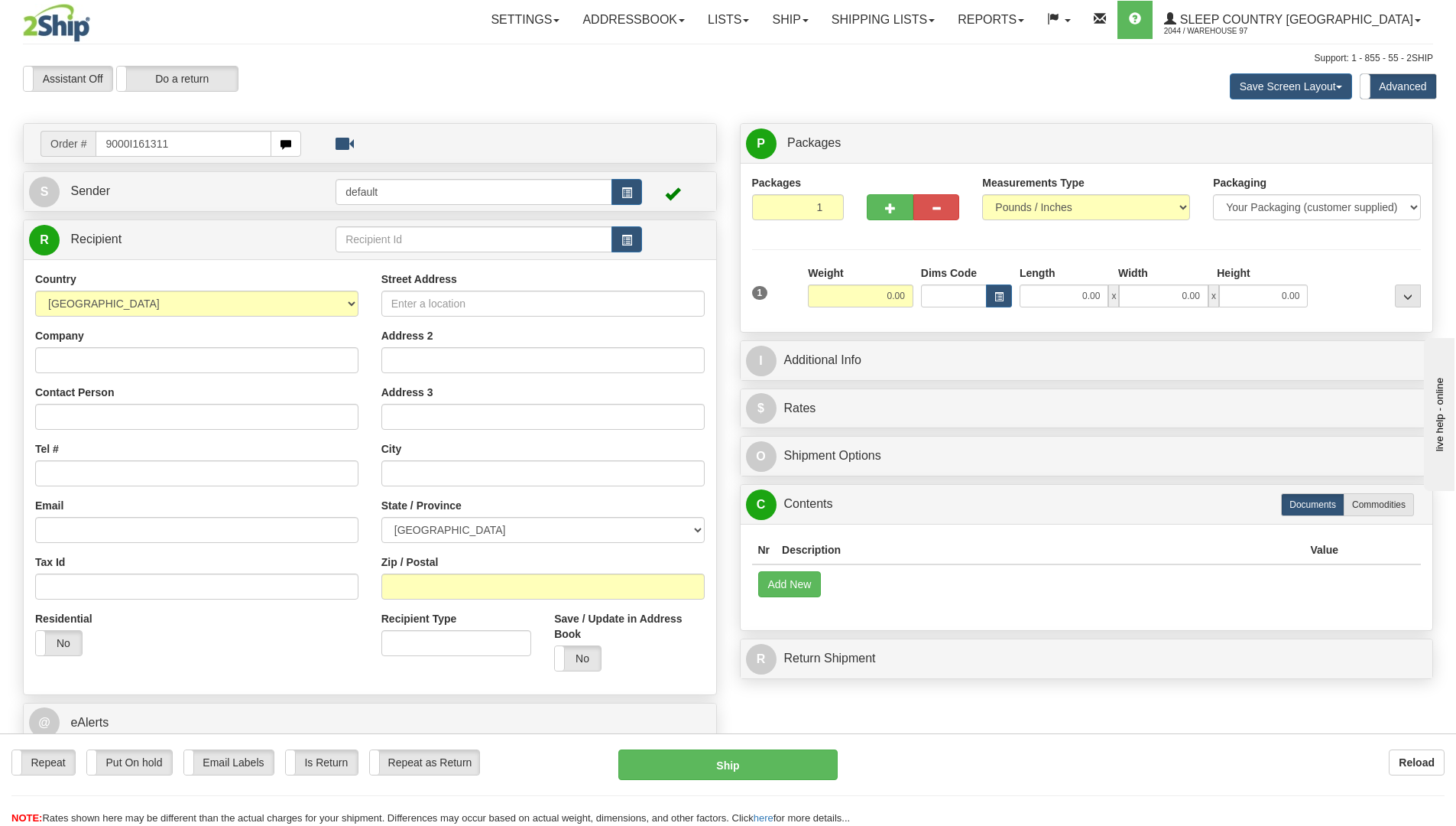
type input "9000I161311"
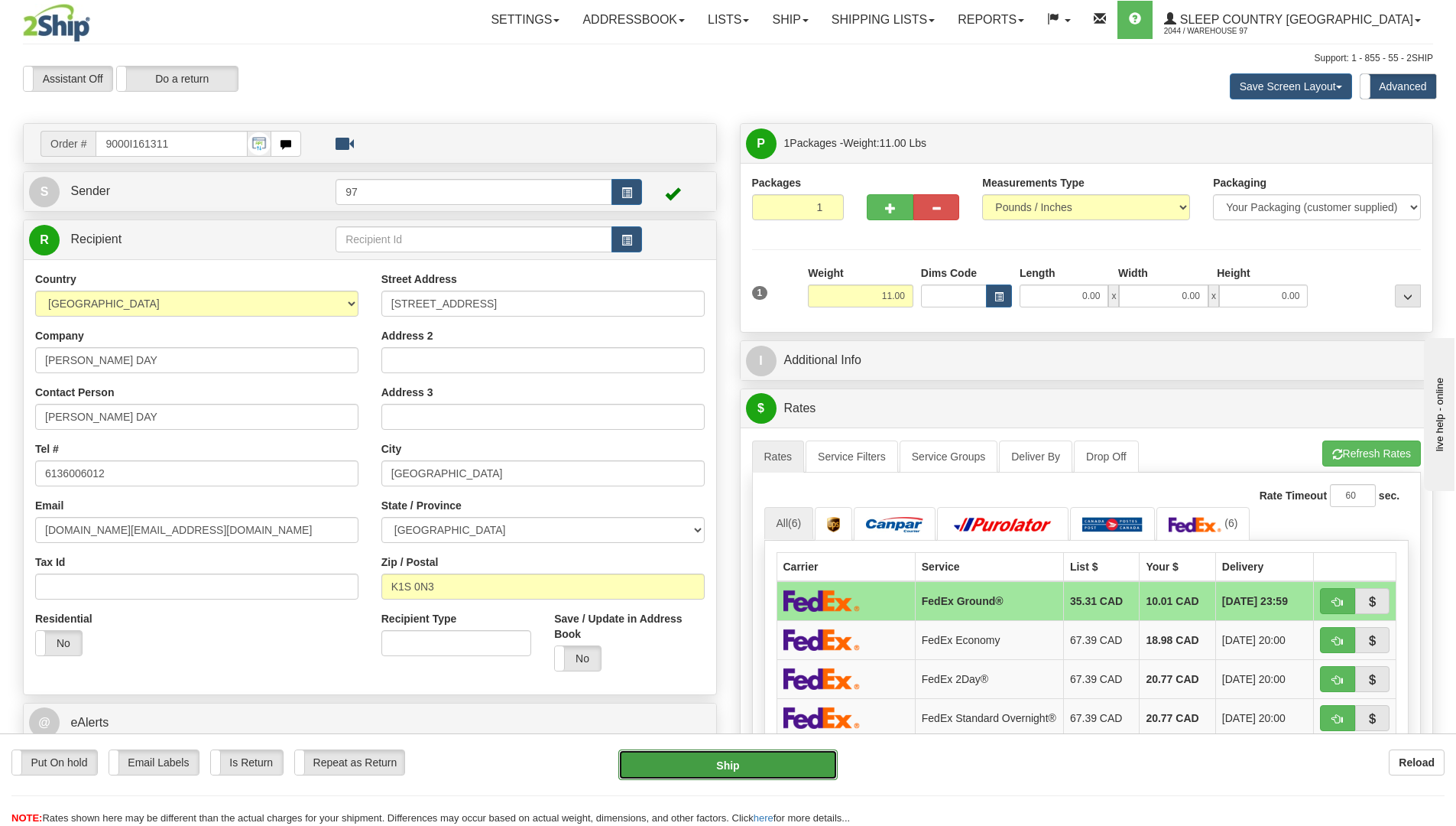
click at [818, 766] on button "Ship" at bounding box center [728, 764] width 219 height 30
type input "92"
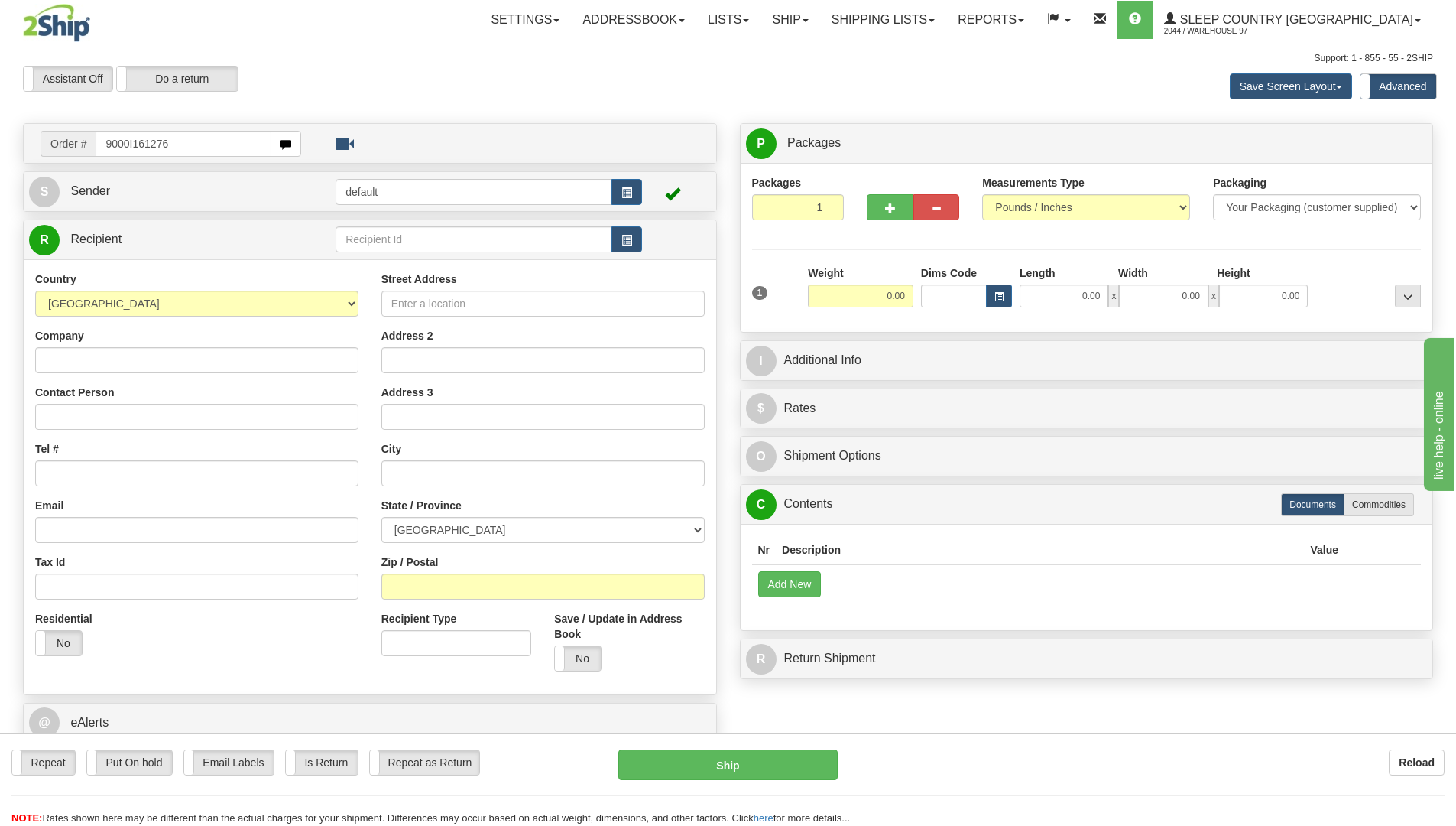
type input "9000I161276"
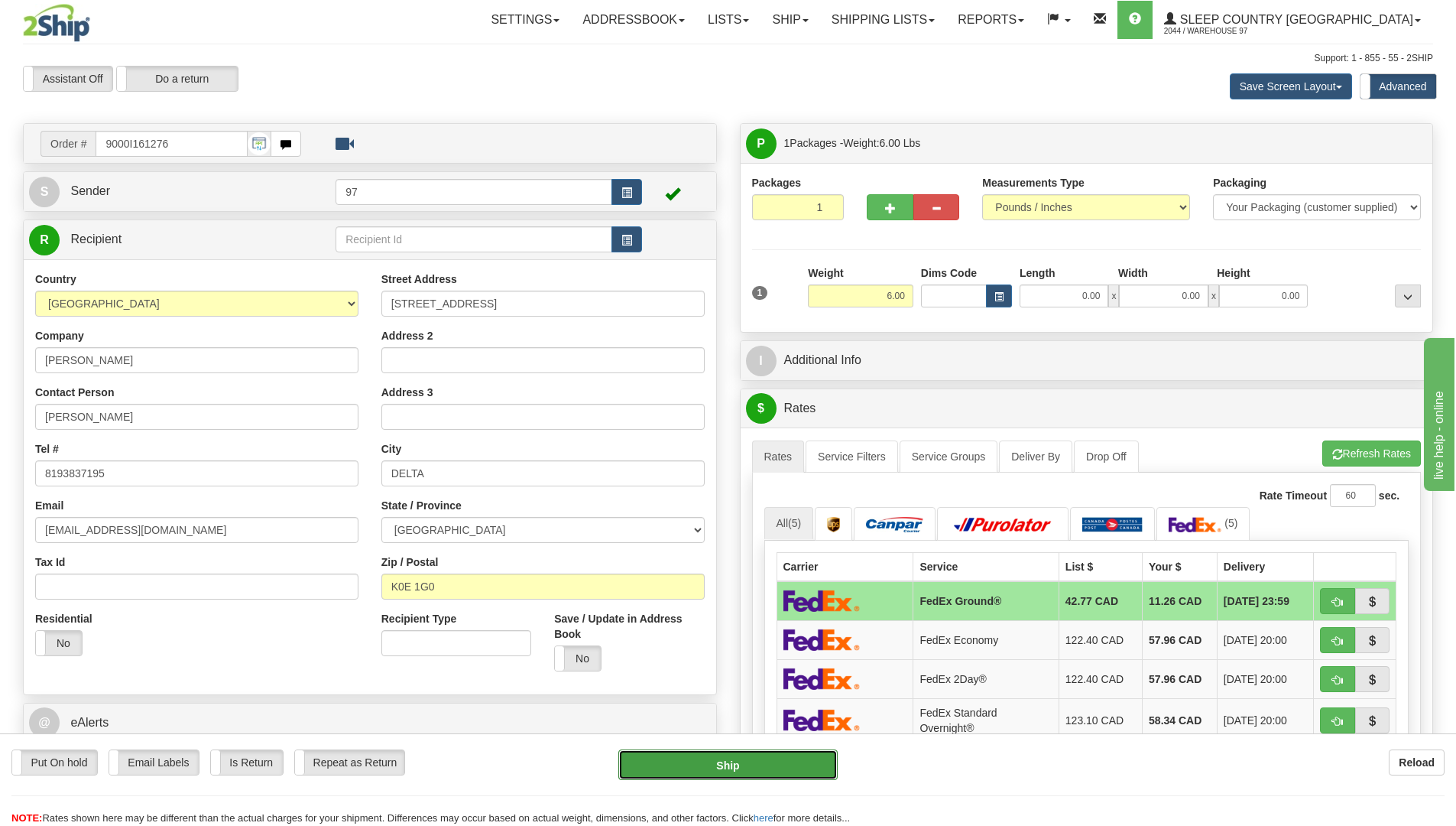
click at [795, 771] on button "Ship" at bounding box center [728, 764] width 219 height 30
type input "92"
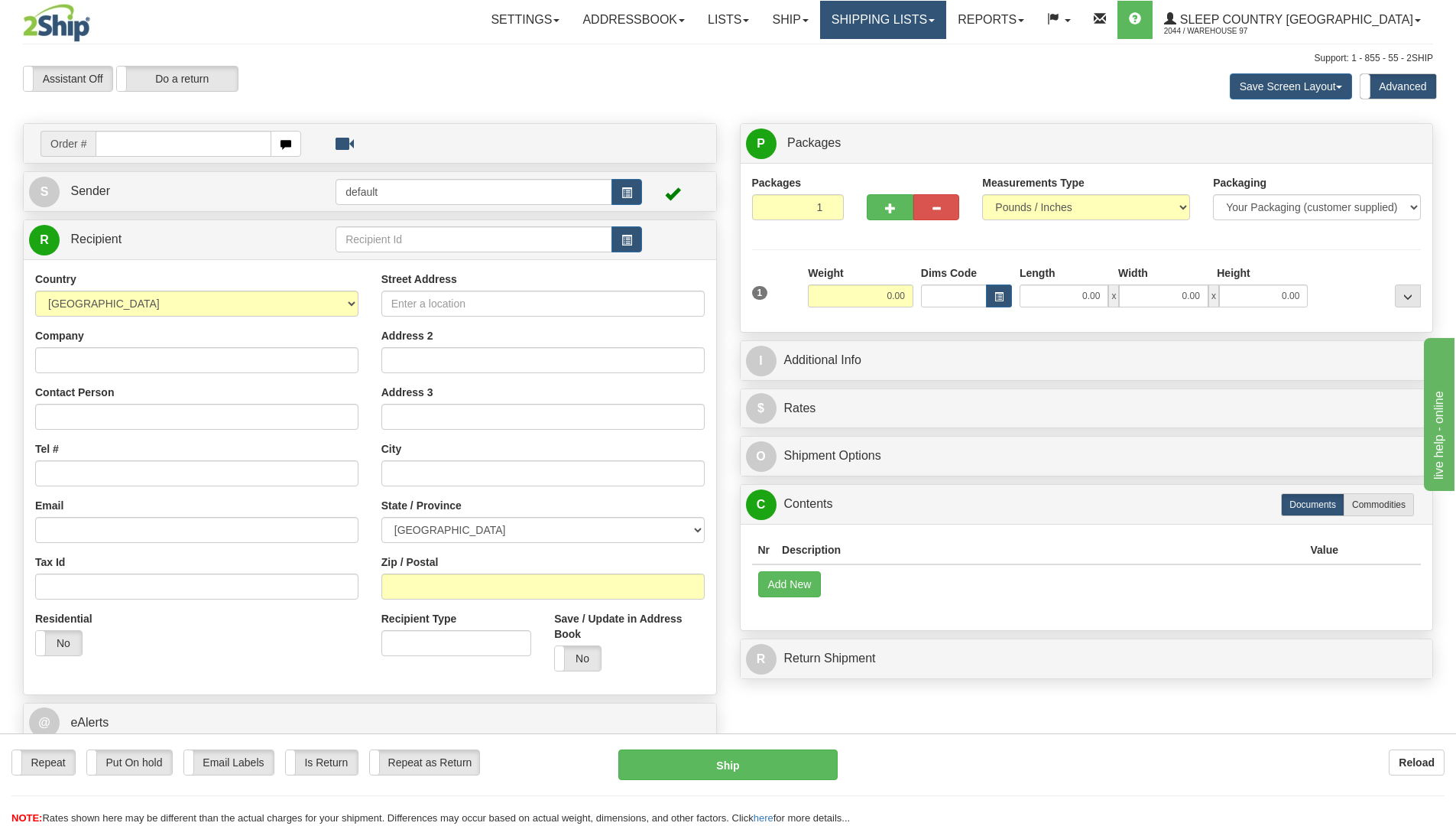
click at [916, 27] on link "Shipping lists" at bounding box center [882, 19] width 126 height 38
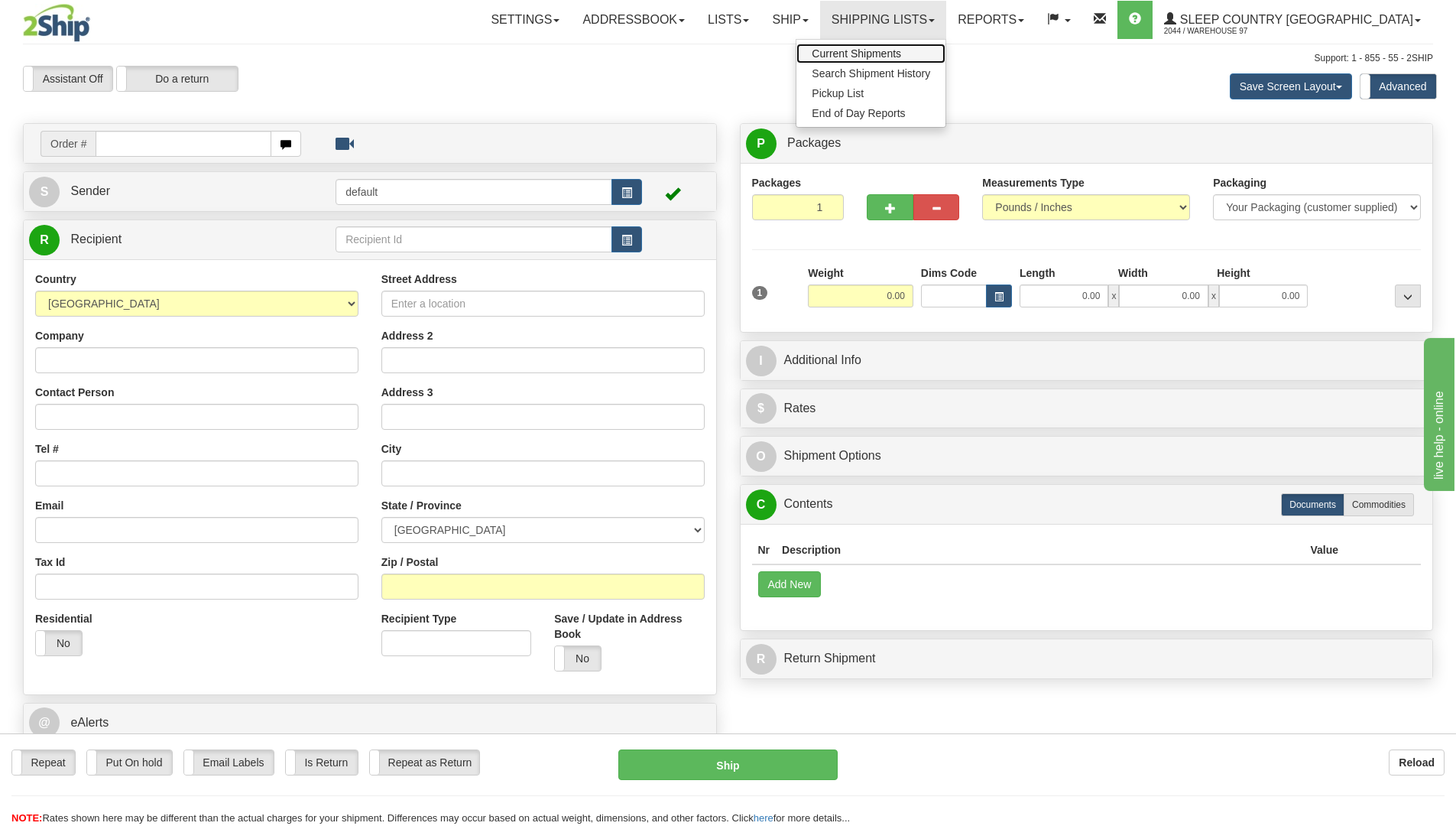
click at [901, 55] on span "Current Shipments" at bounding box center [856, 53] width 89 height 12
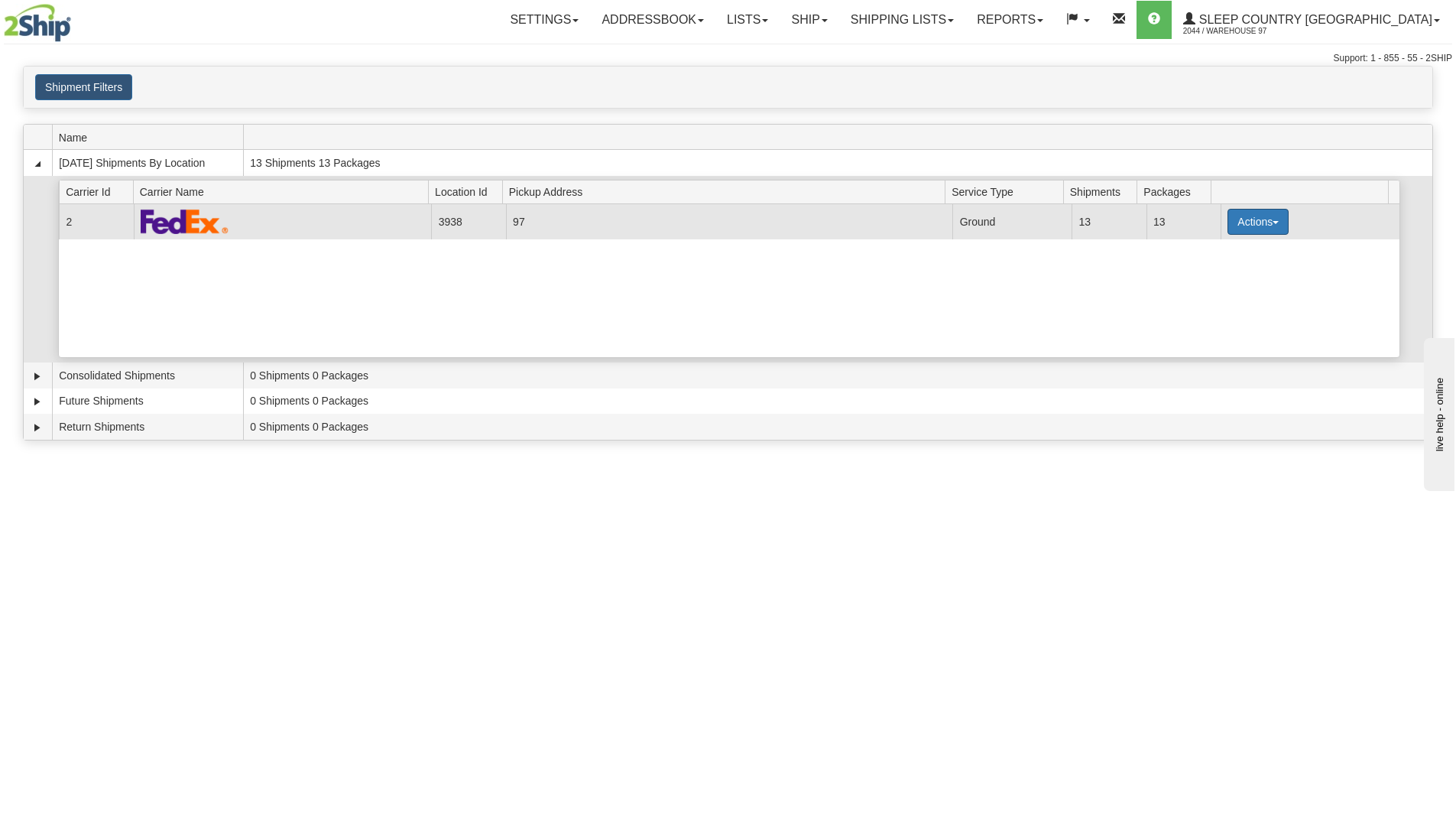
click at [1243, 224] on button "Actions" at bounding box center [1258, 221] width 61 height 26
click at [1211, 273] on span "Close" at bounding box center [1199, 269] width 35 height 11
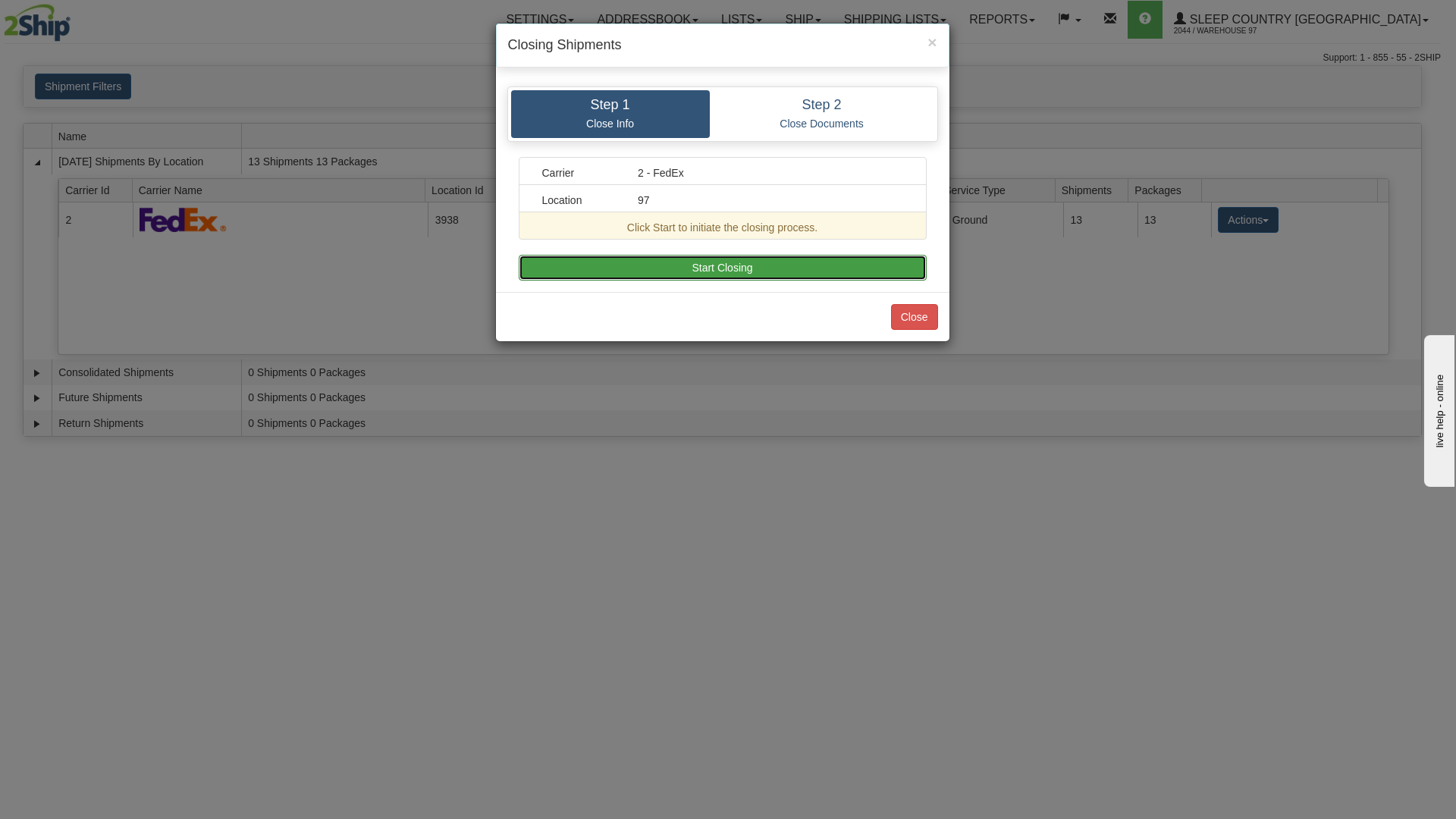
click at [750, 260] on button "Start Closing" at bounding box center [722, 267] width 408 height 26
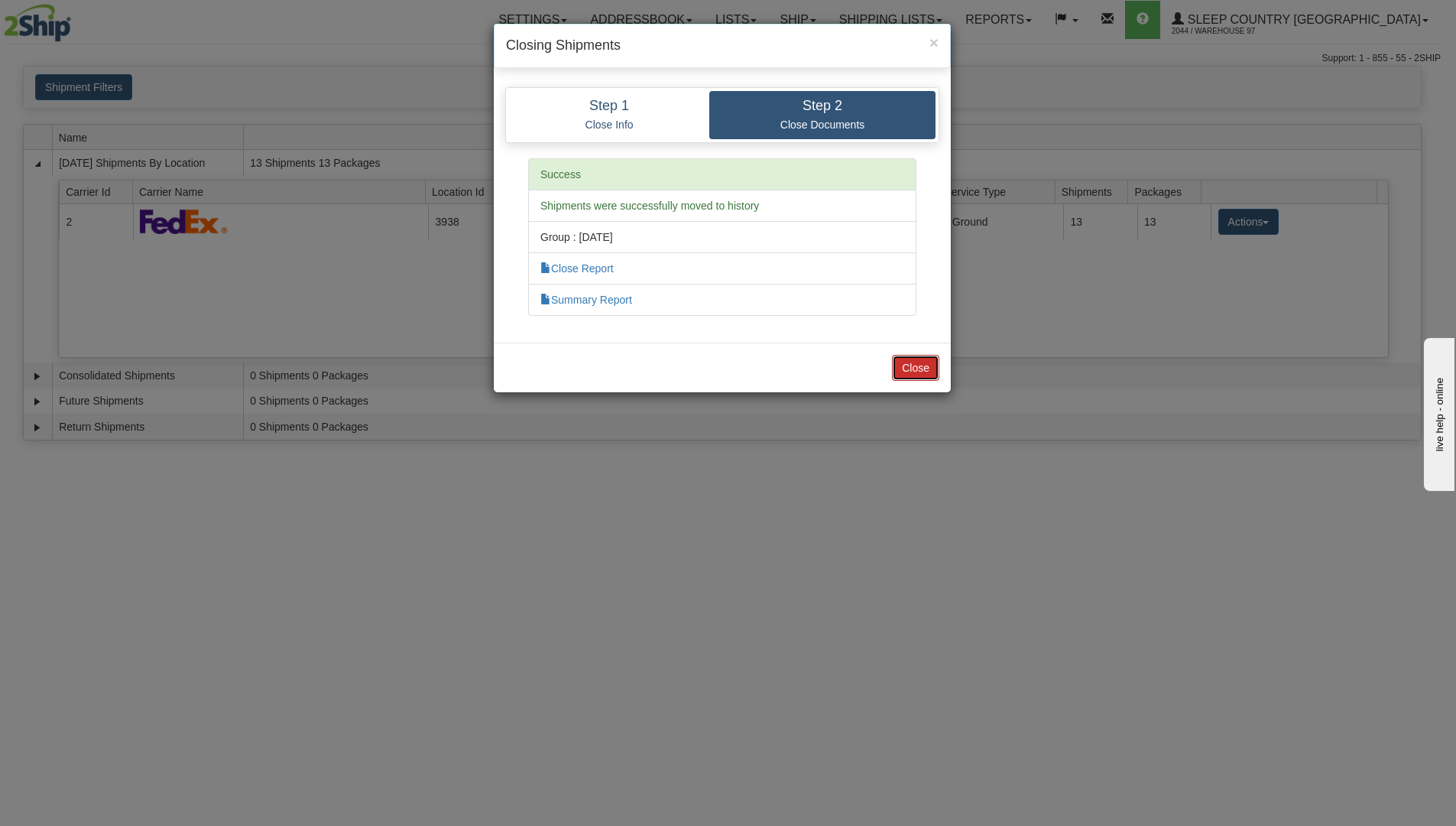
click at [927, 368] on button "Close" at bounding box center [915, 367] width 47 height 26
